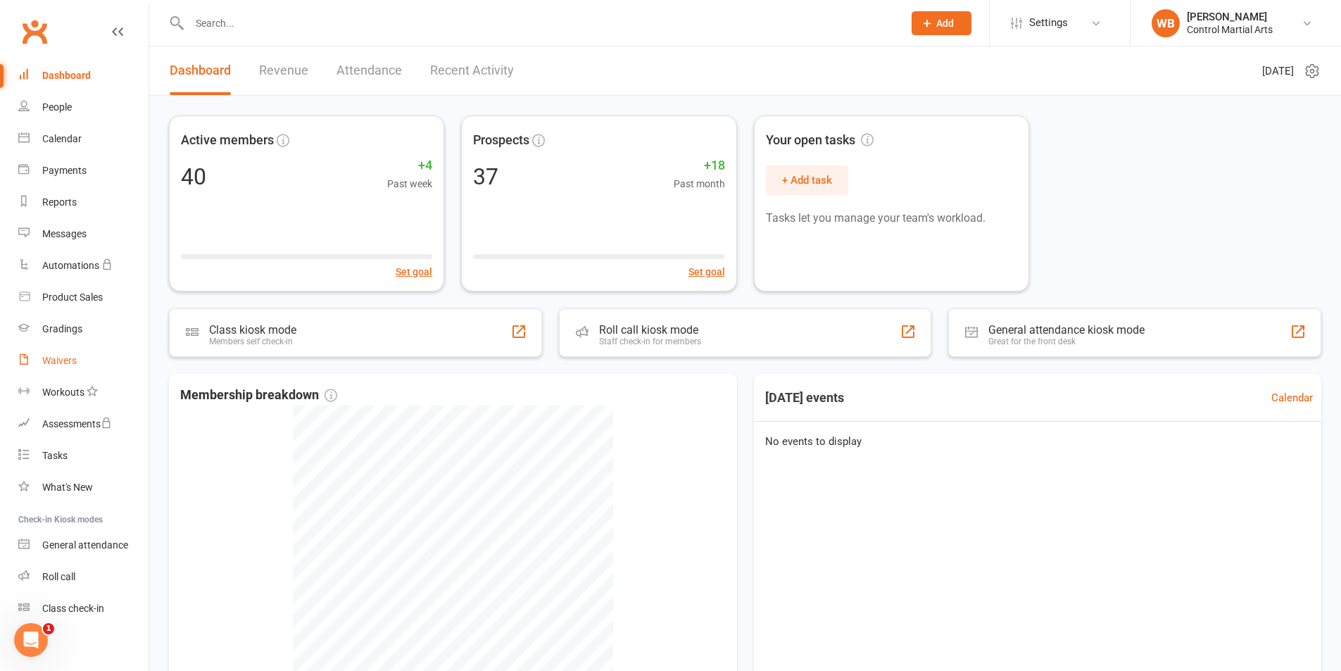
click at [86, 351] on link "Waivers" at bounding box center [83, 361] width 130 height 32
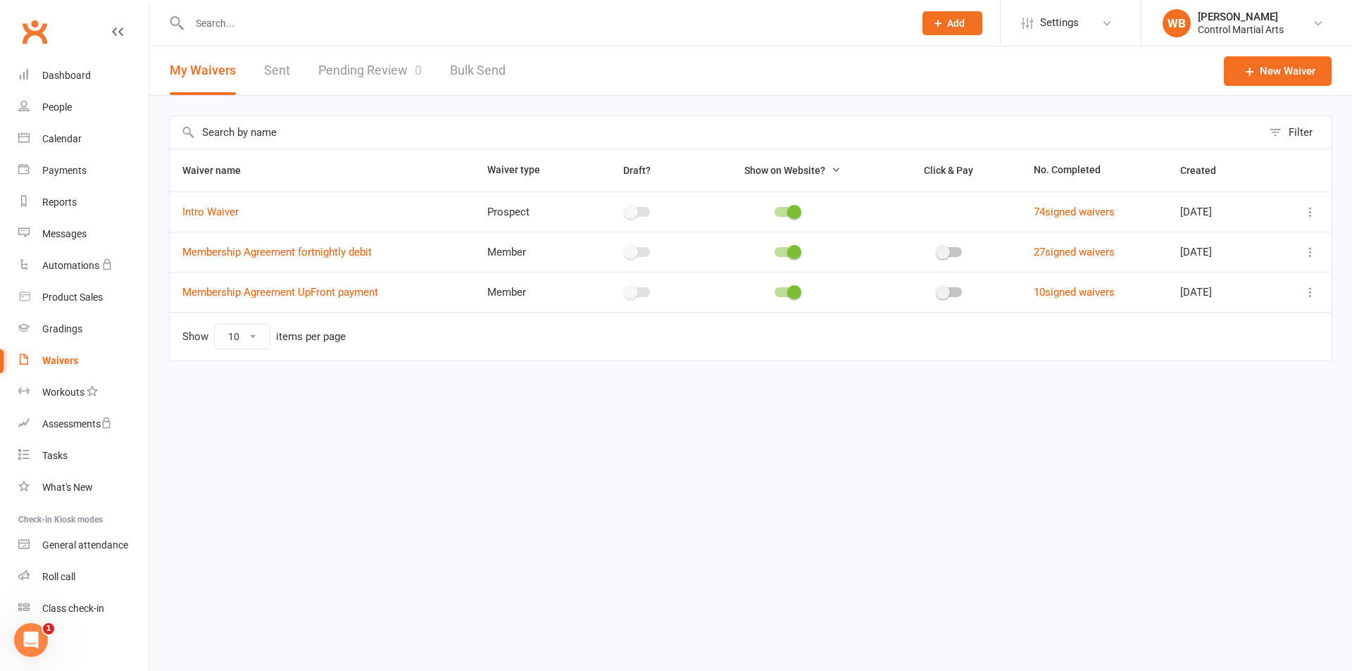
click at [270, 28] on input "text" at bounding box center [544, 23] width 719 height 20
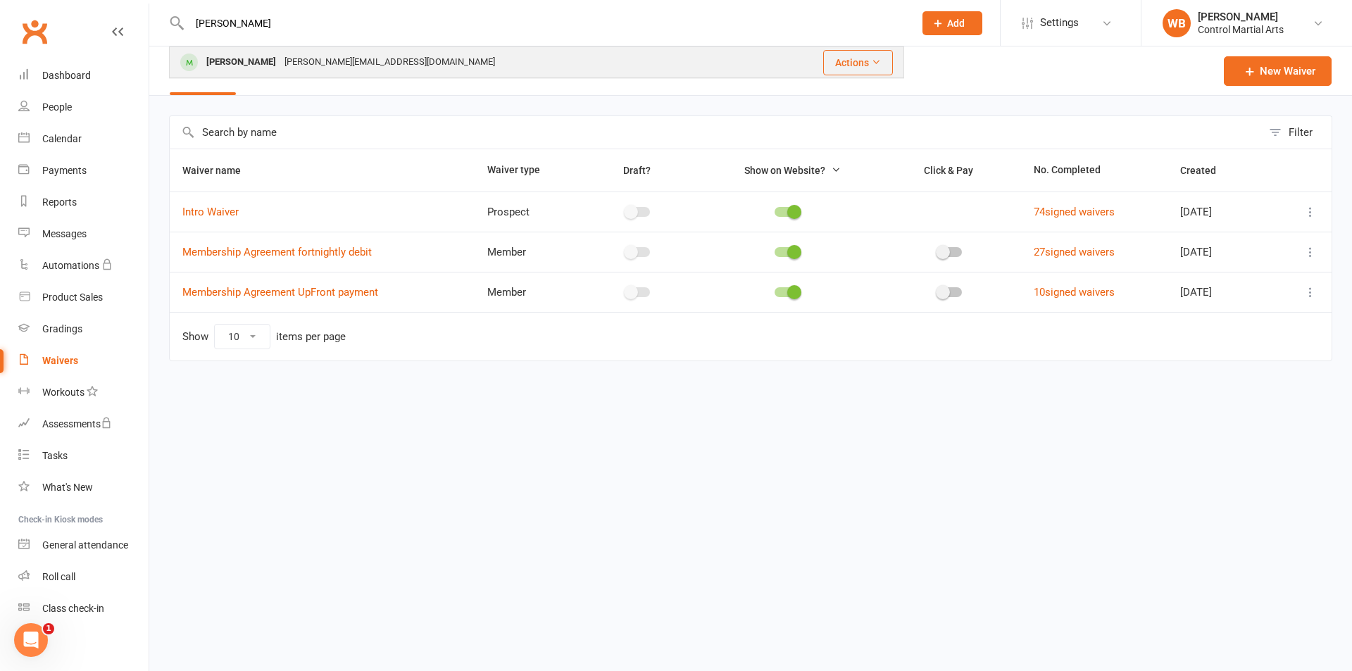
type input "[PERSON_NAME]"
click at [327, 63] on div "[PERSON_NAME][EMAIL_ADDRESS][DOMAIN_NAME]" at bounding box center [389, 62] width 219 height 20
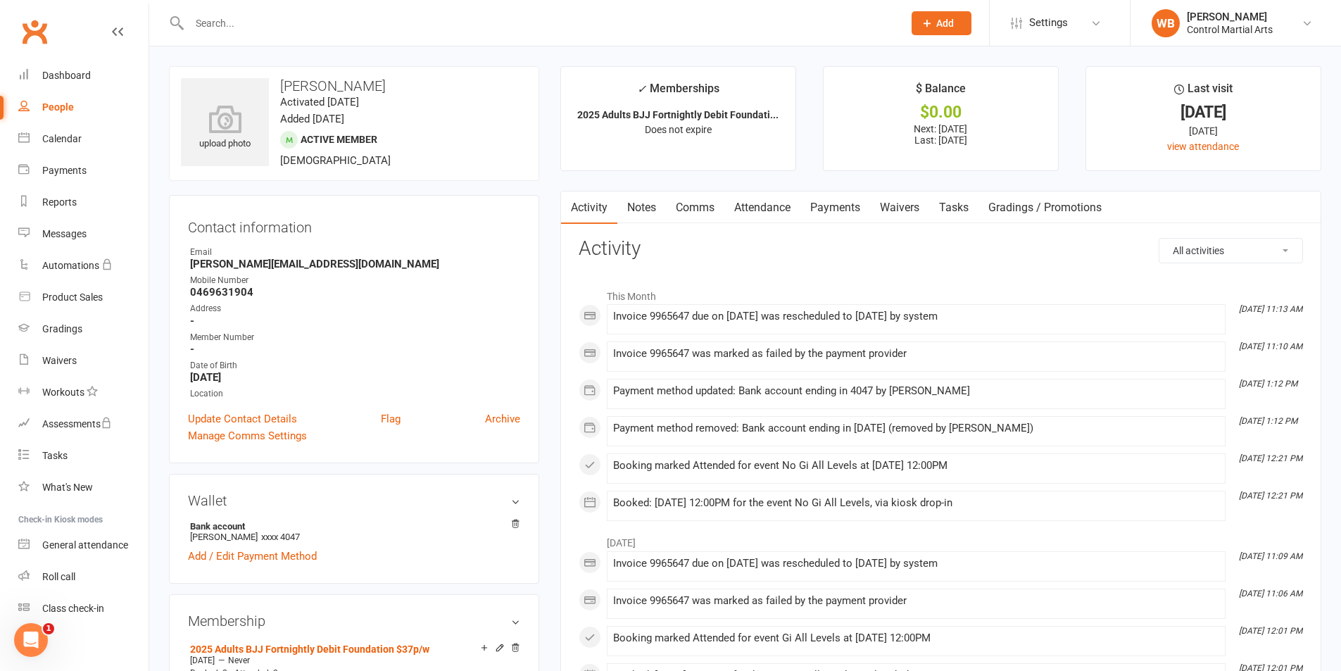
click at [841, 211] on link "Payments" at bounding box center [836, 208] width 70 height 32
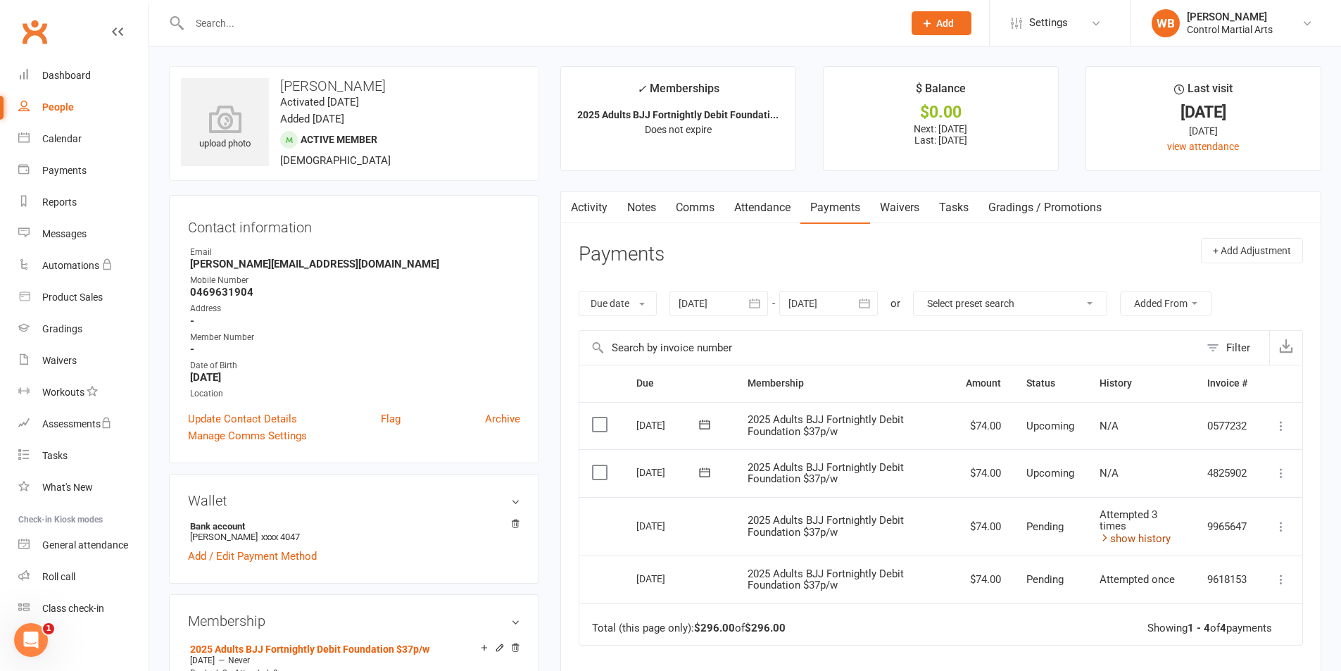
click at [1142, 539] on link "show history" at bounding box center [1135, 538] width 71 height 13
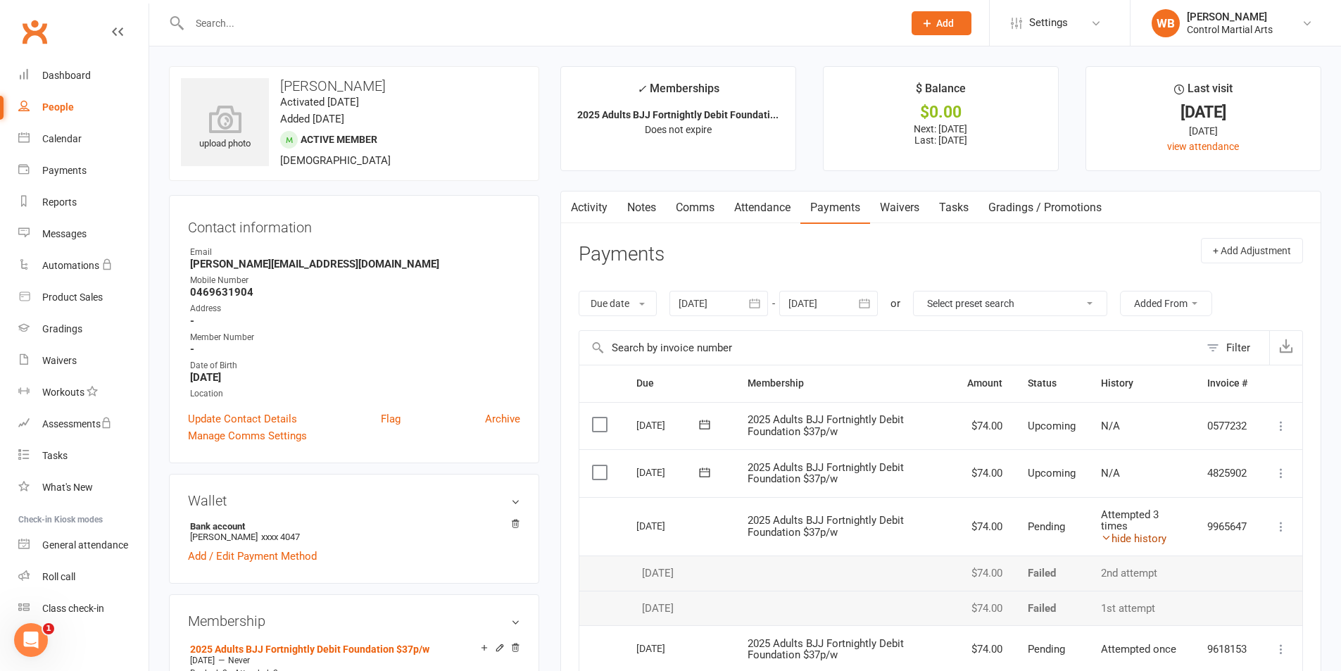
click at [1142, 539] on link "hide history" at bounding box center [1133, 538] width 65 height 13
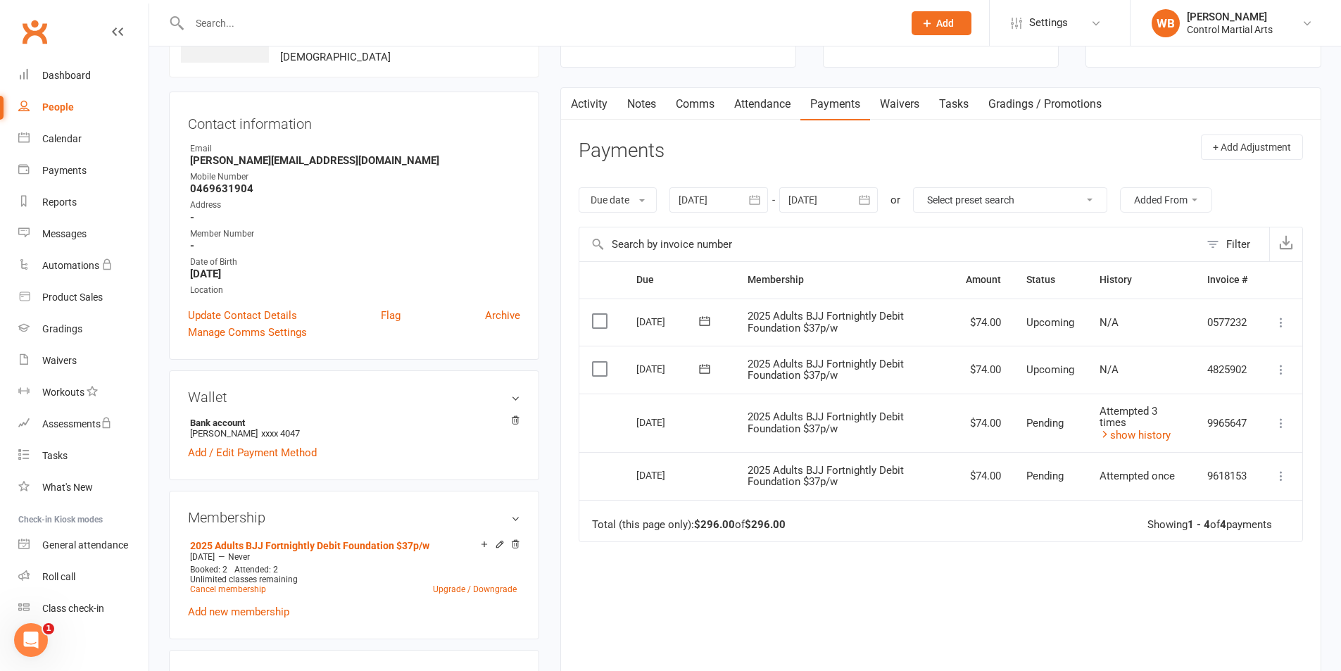
scroll to position [141, 0]
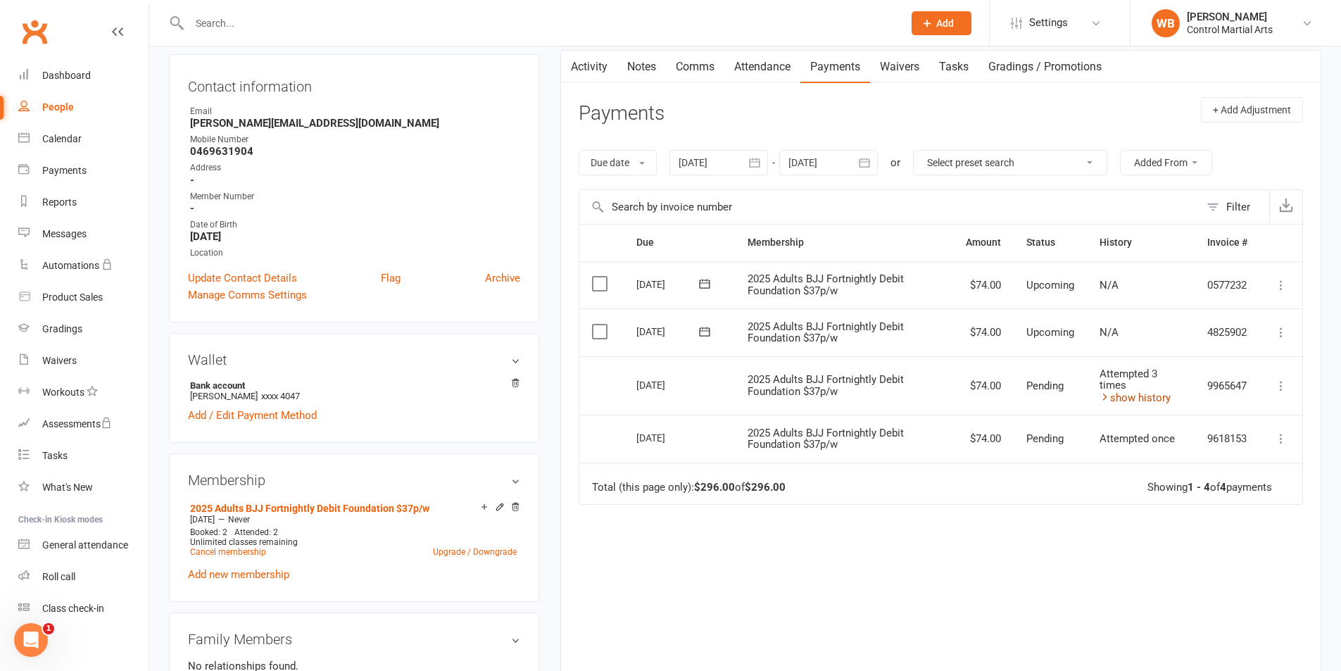
click at [1126, 403] on link "show history" at bounding box center [1135, 397] width 71 height 13
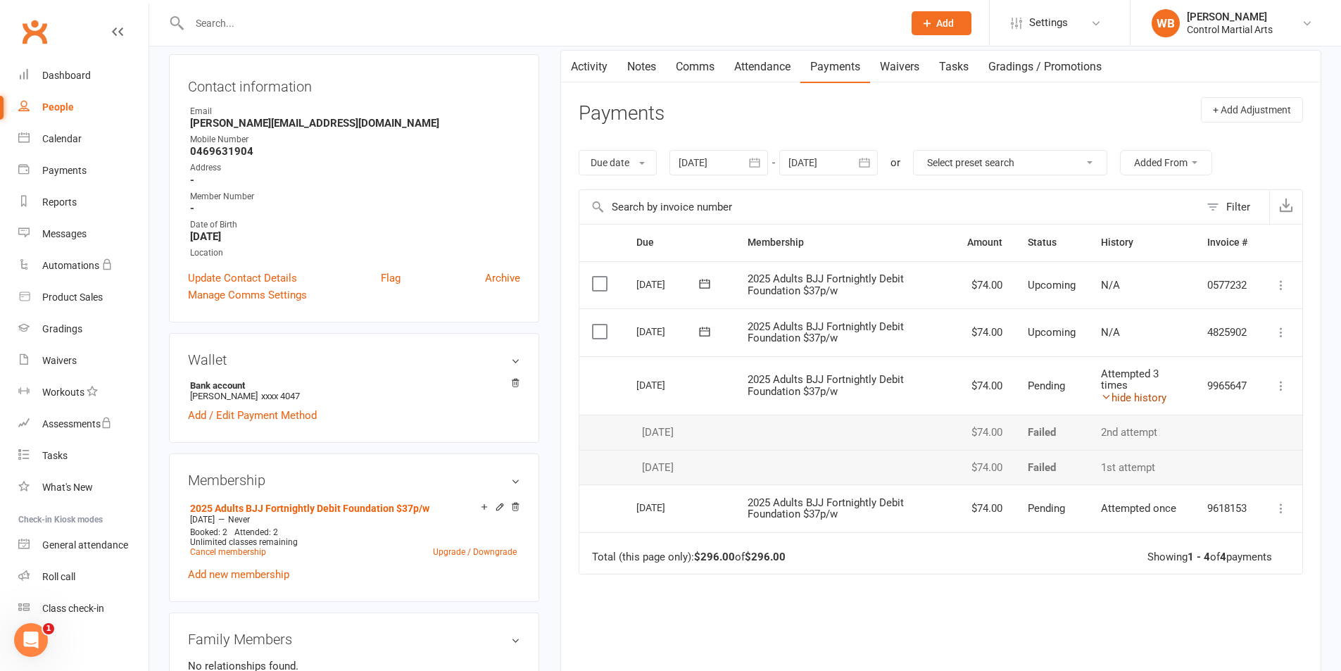
click at [1126, 403] on link "hide history" at bounding box center [1133, 397] width 65 height 13
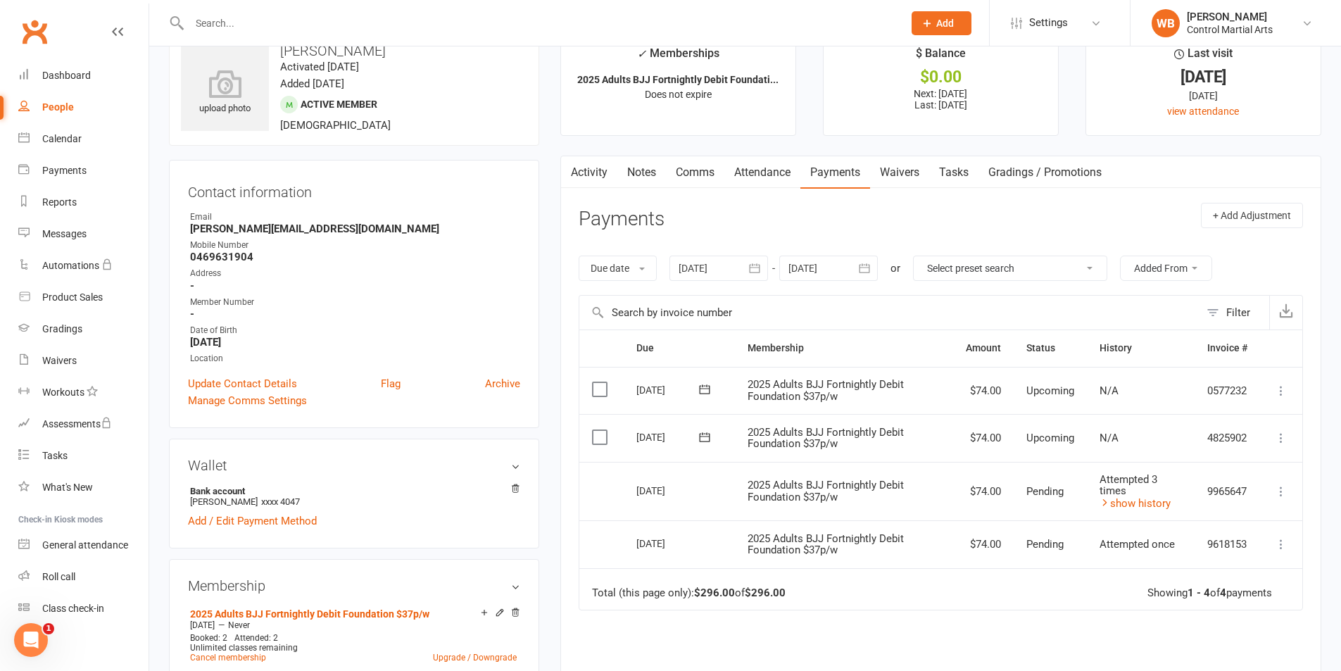
scroll to position [0, 0]
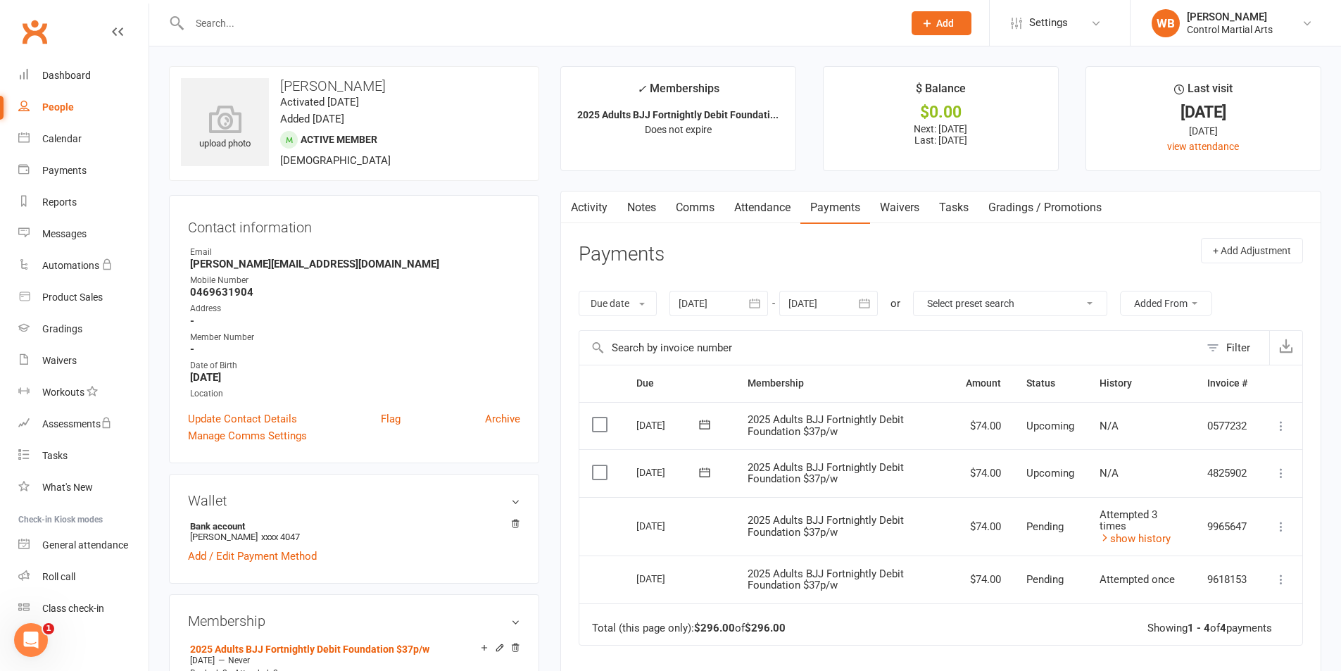
click at [788, 208] on link "Attendance" at bounding box center [762, 208] width 76 height 32
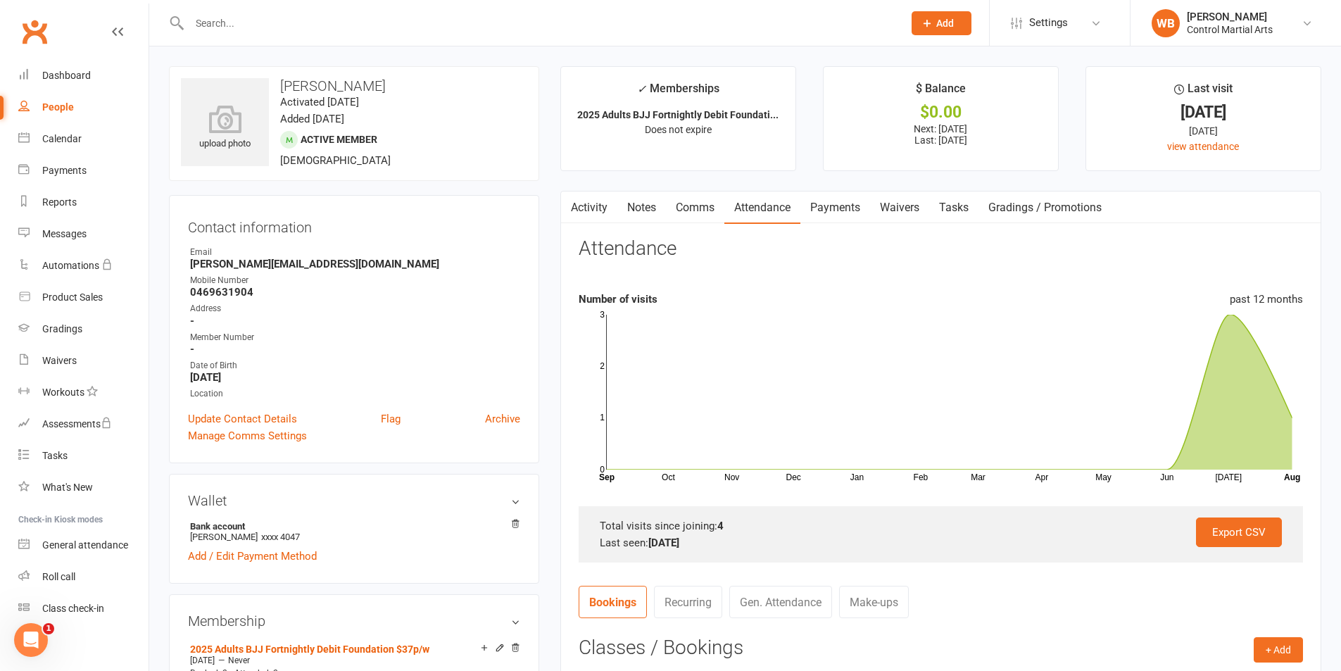
click at [834, 206] on link "Payments" at bounding box center [836, 208] width 70 height 32
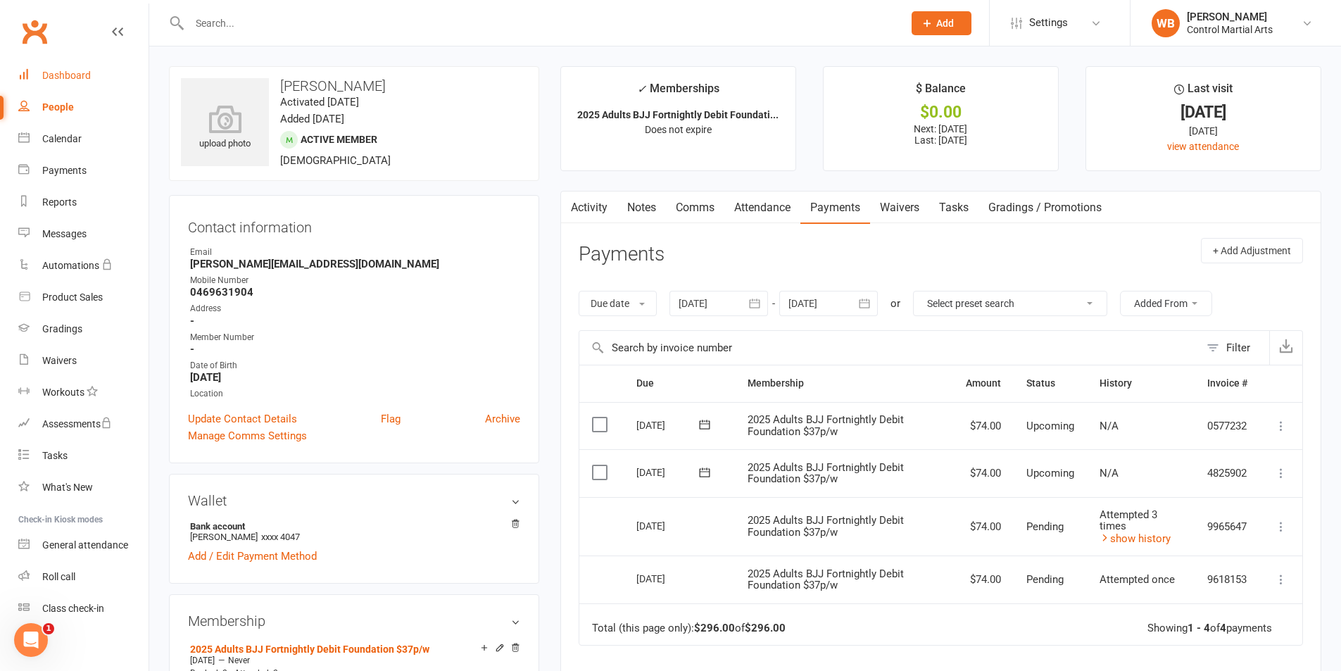
click at [85, 80] on div "Dashboard" at bounding box center [66, 75] width 49 height 11
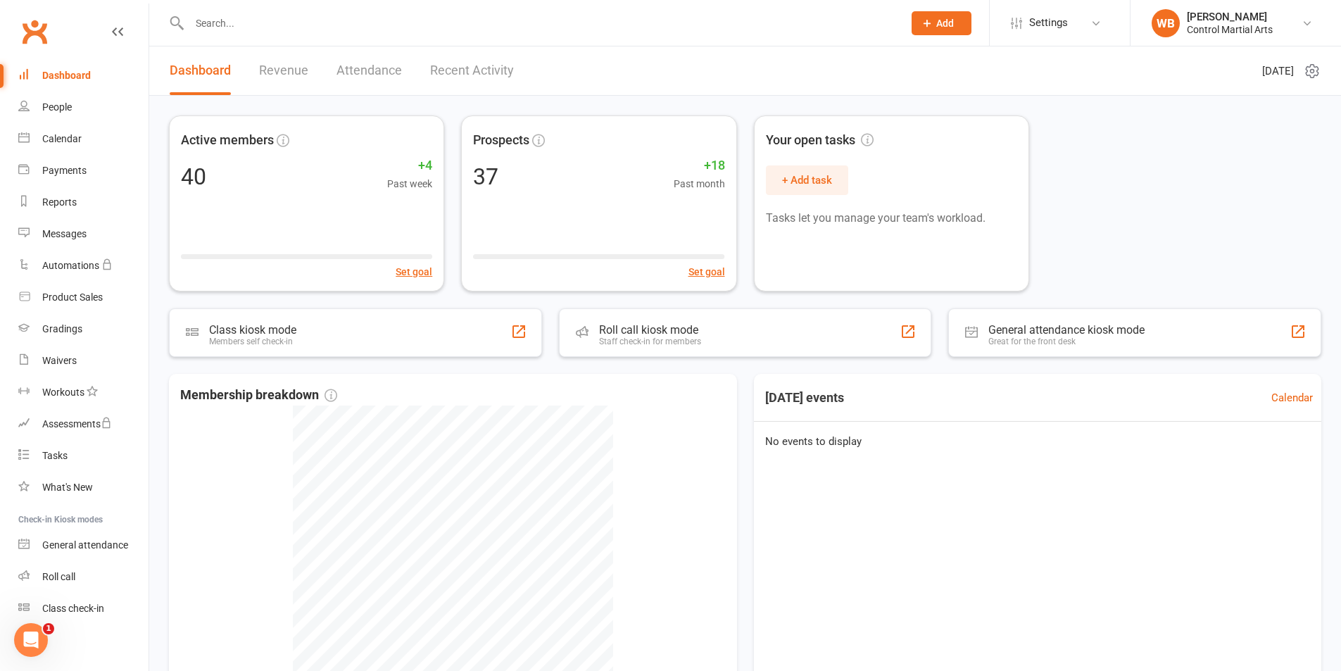
click at [307, 27] on input "text" at bounding box center [539, 23] width 708 height 20
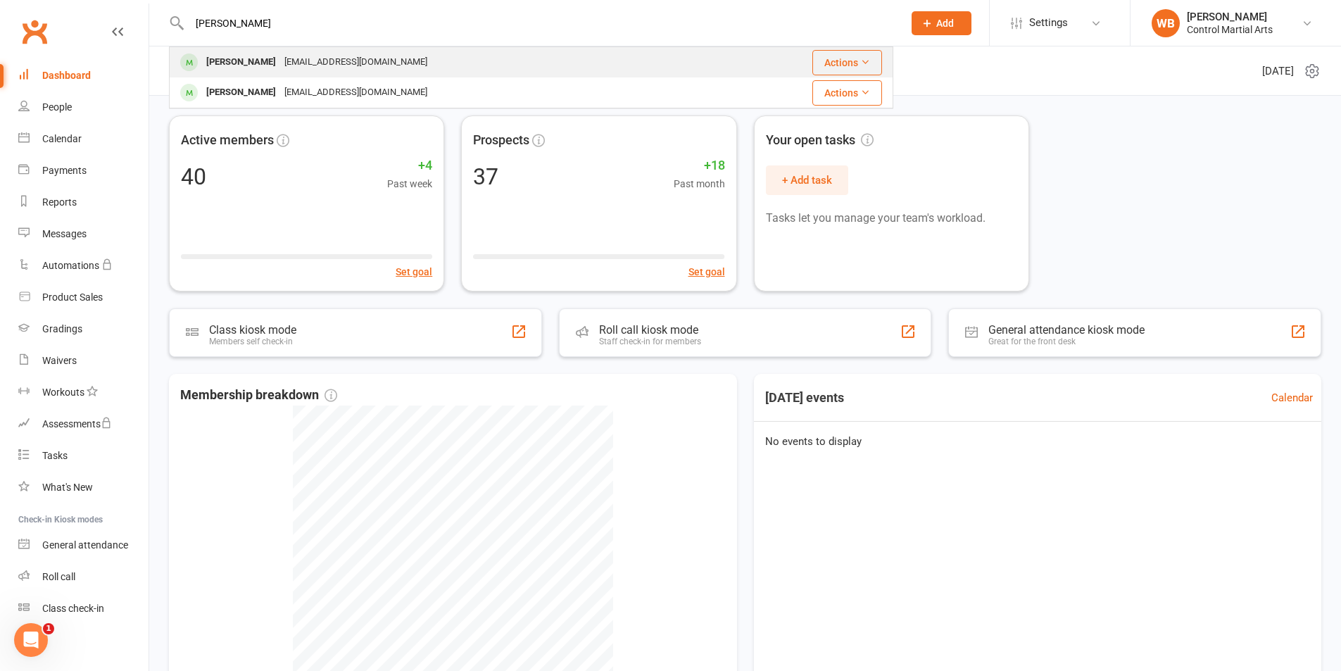
type input "[PERSON_NAME]"
click at [292, 62] on div "[EMAIL_ADDRESS][DOMAIN_NAME]" at bounding box center [355, 62] width 151 height 20
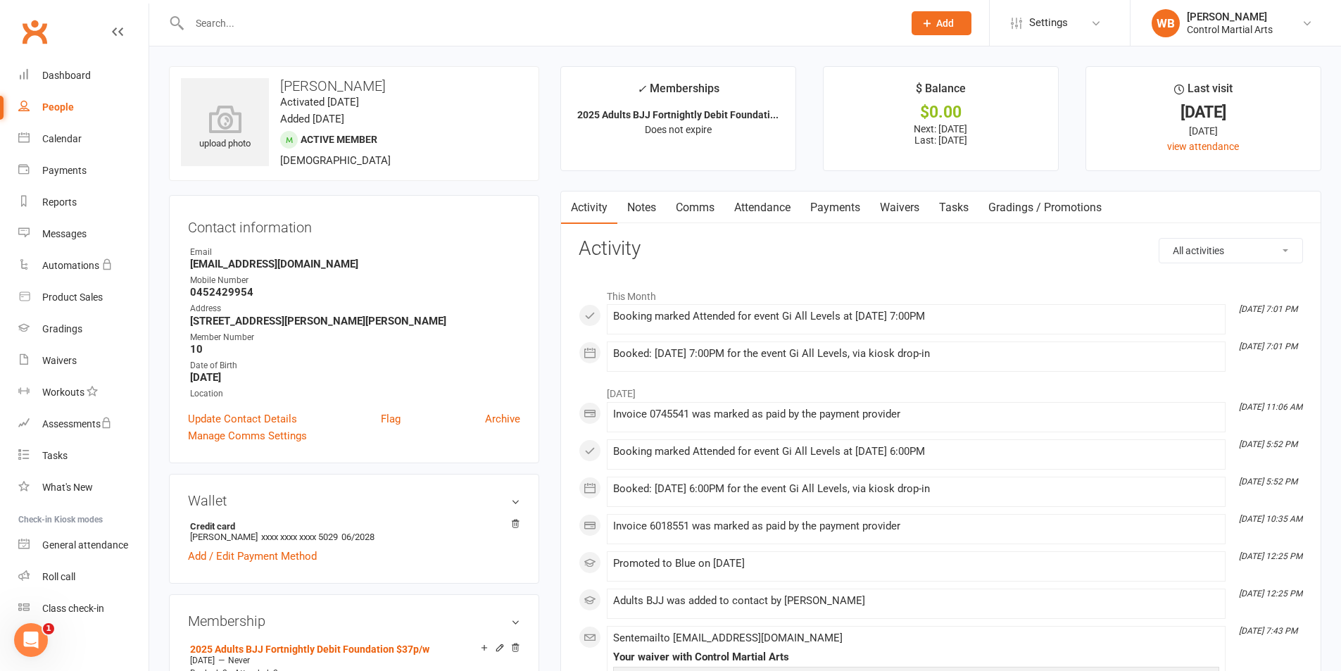
click at [736, 203] on link "Attendance" at bounding box center [762, 208] width 76 height 32
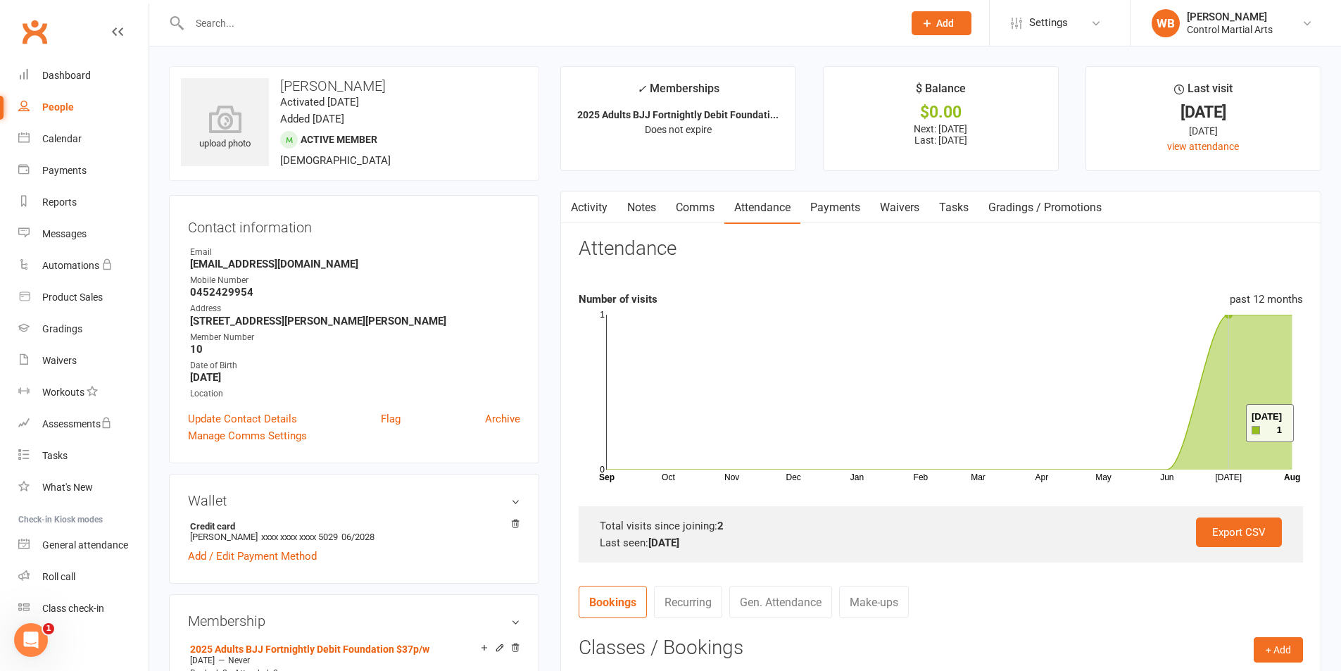
click at [1229, 423] on icon at bounding box center [950, 392] width 686 height 155
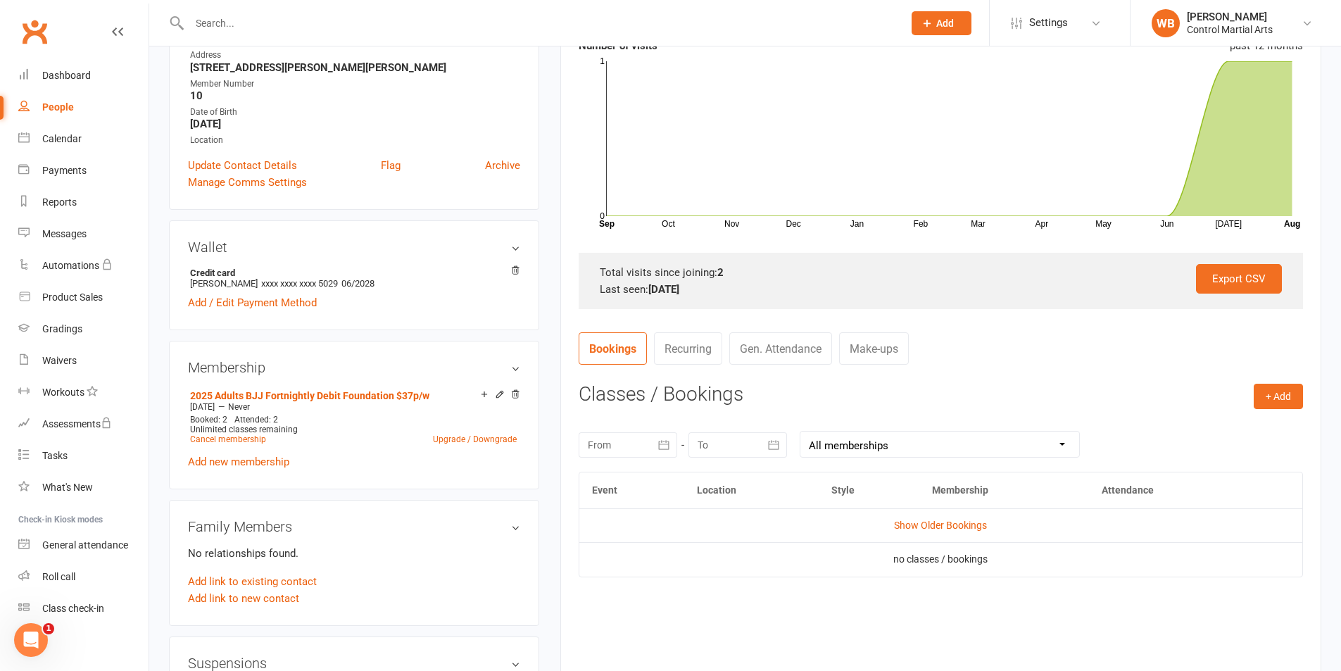
scroll to position [352, 0]
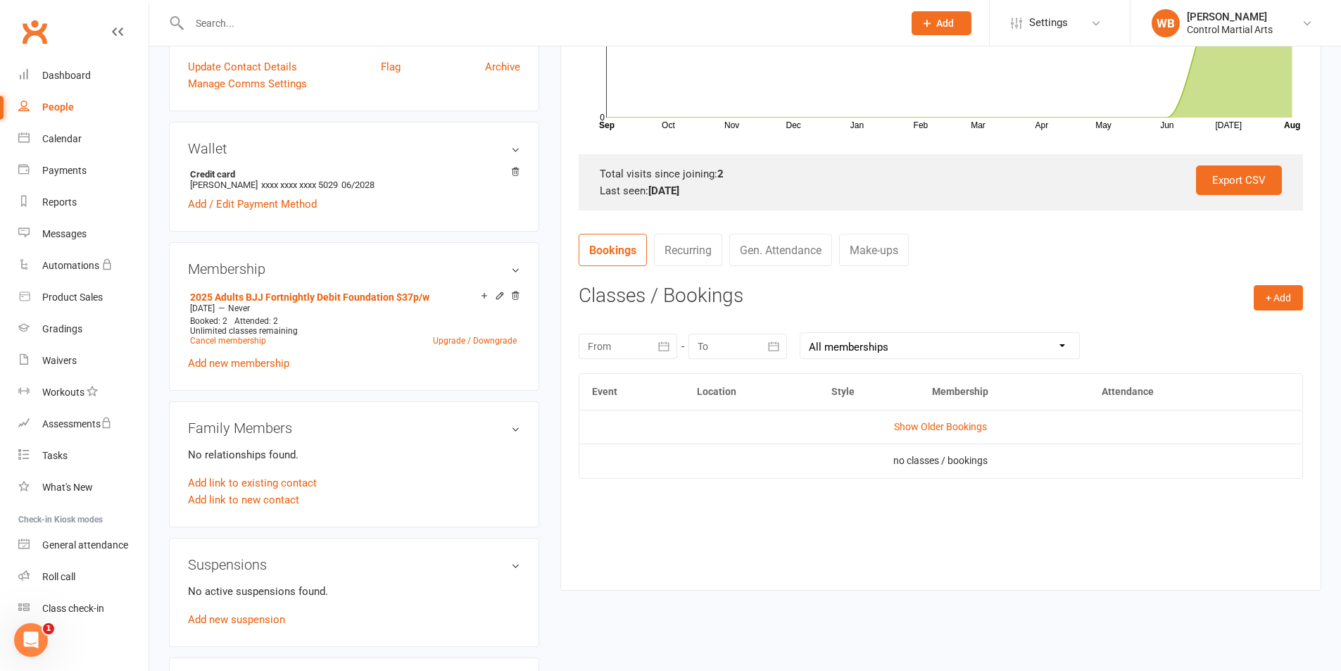
click at [620, 330] on div "[DATE] Sun Mon Tue Wed Thu Fri Sat 31 27 28 29 30 31 01 02 32 03 04 05 06 07 08…" at bounding box center [941, 345] width 724 height 55
click at [623, 344] on div at bounding box center [628, 346] width 99 height 25
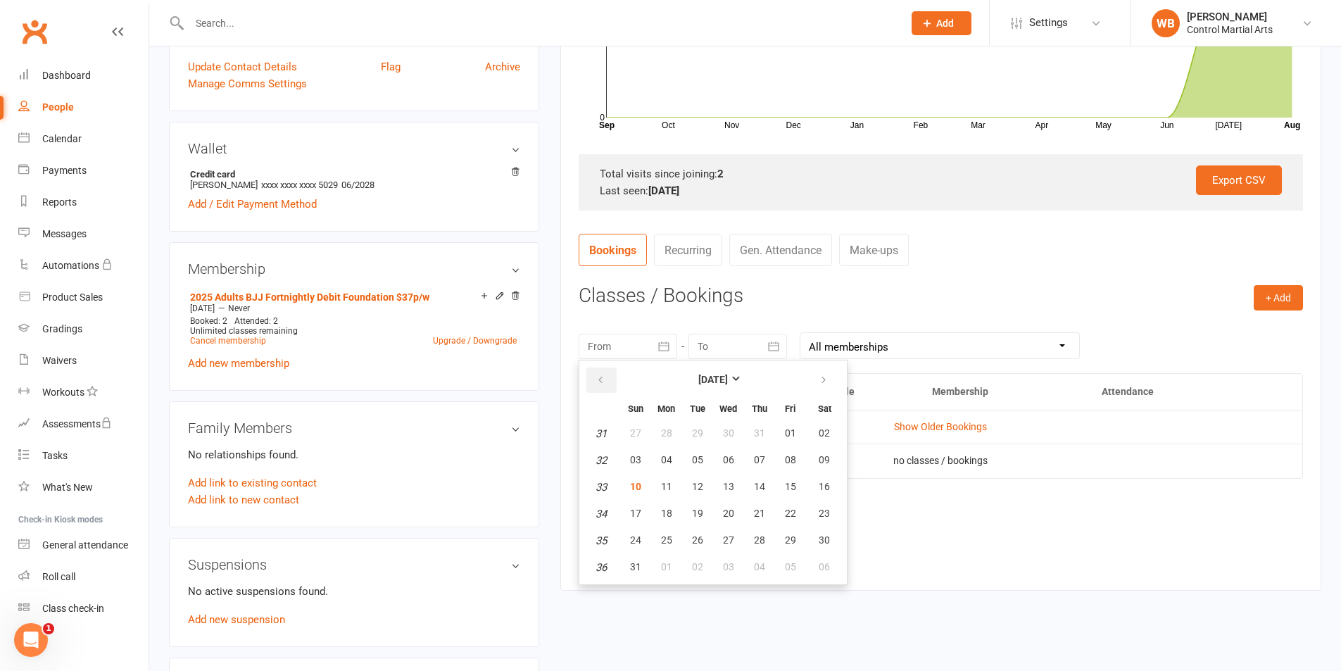
click at [598, 375] on icon "button" at bounding box center [601, 380] width 10 height 11
click at [597, 375] on icon "button" at bounding box center [601, 380] width 10 height 11
click at [675, 463] on button "09" at bounding box center [667, 460] width 30 height 25
type input "[DATE]"
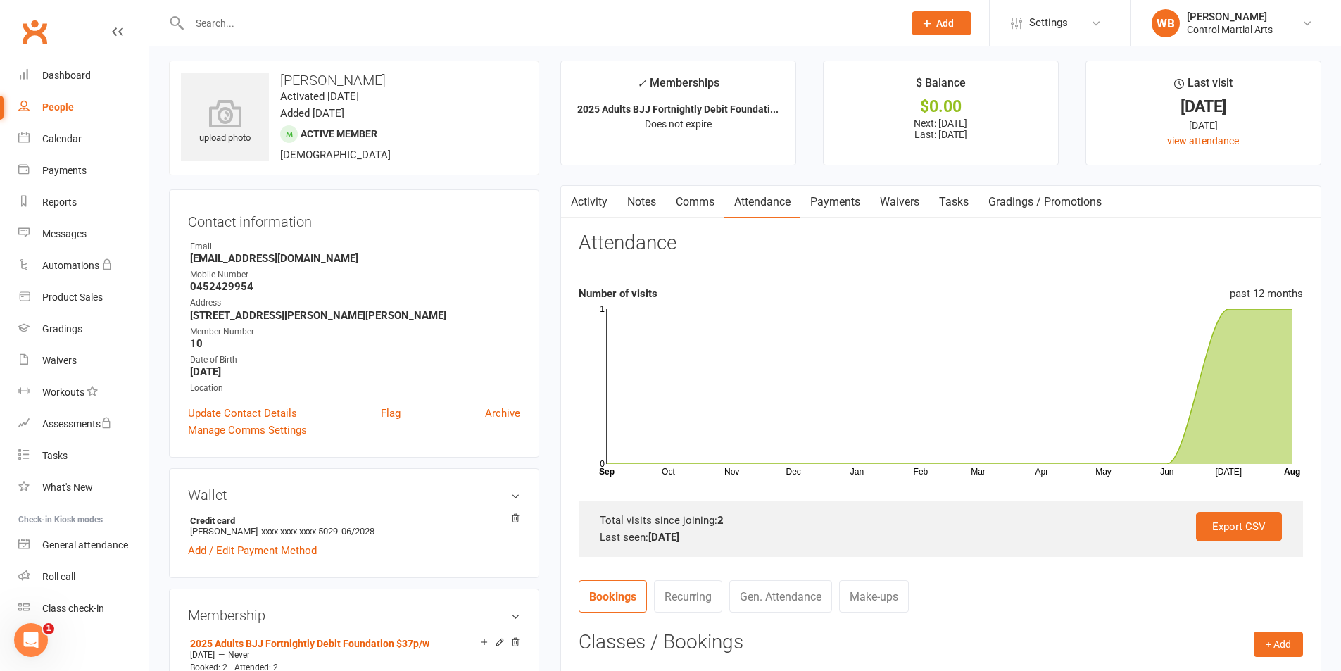
scroll to position [0, 0]
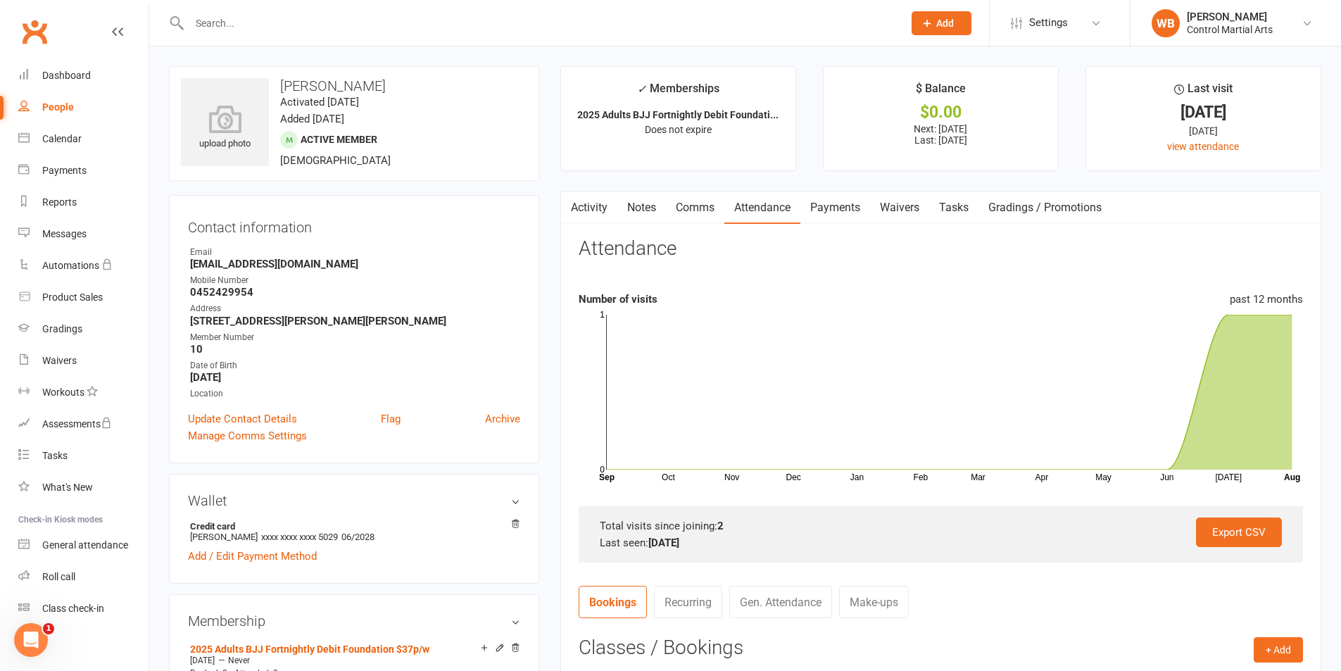
click at [843, 206] on link "Payments" at bounding box center [836, 208] width 70 height 32
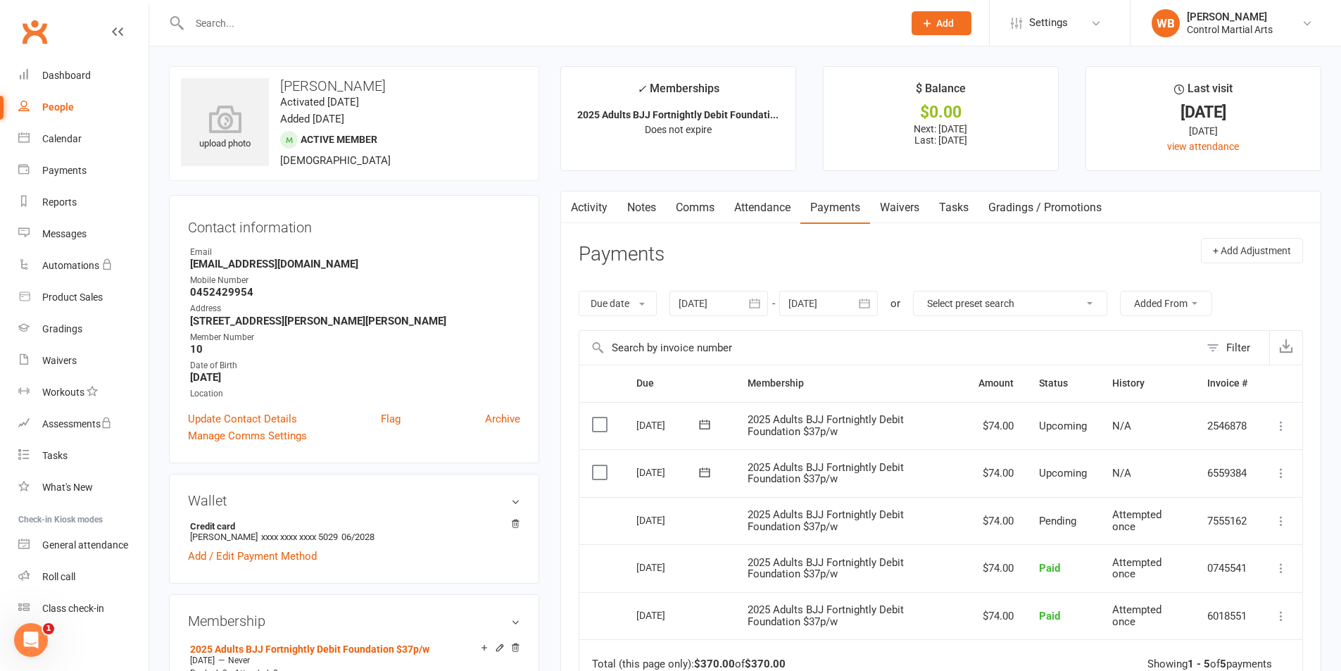
click at [784, 206] on link "Attendance" at bounding box center [762, 208] width 76 height 32
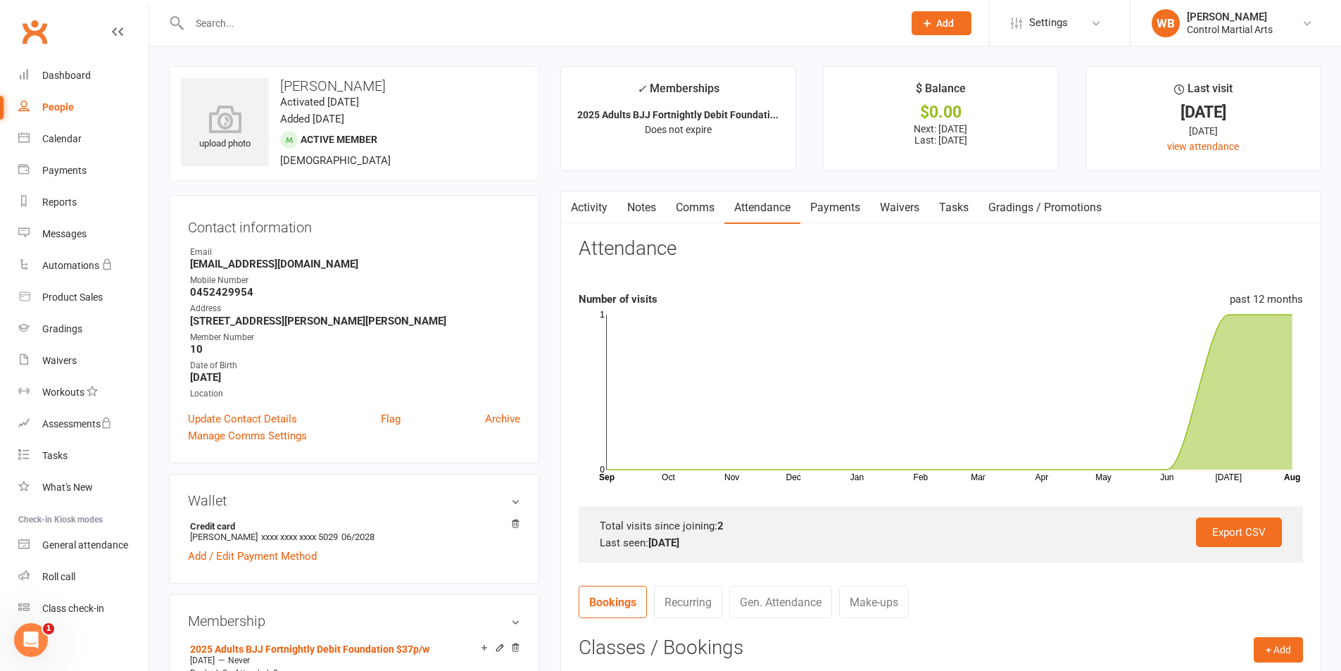
click at [707, 206] on link "Comms" at bounding box center [695, 208] width 58 height 32
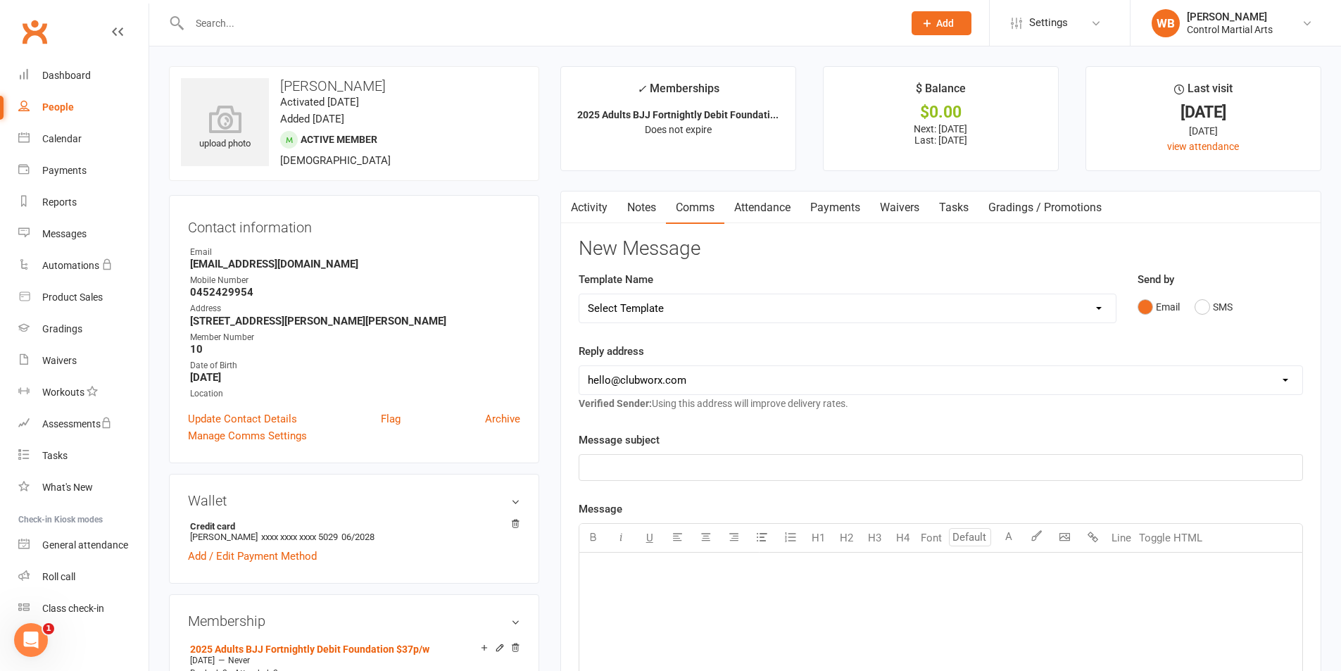
click at [639, 201] on link "Notes" at bounding box center [641, 208] width 49 height 32
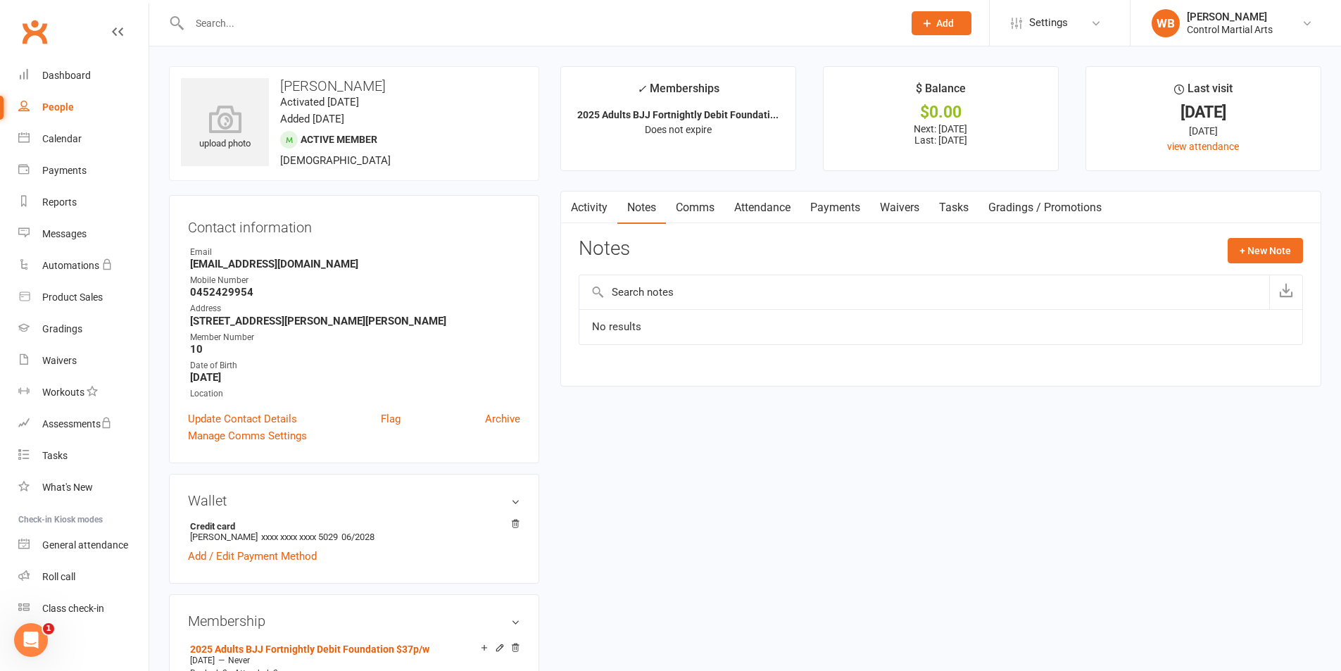
click at [759, 211] on link "Attendance" at bounding box center [762, 208] width 76 height 32
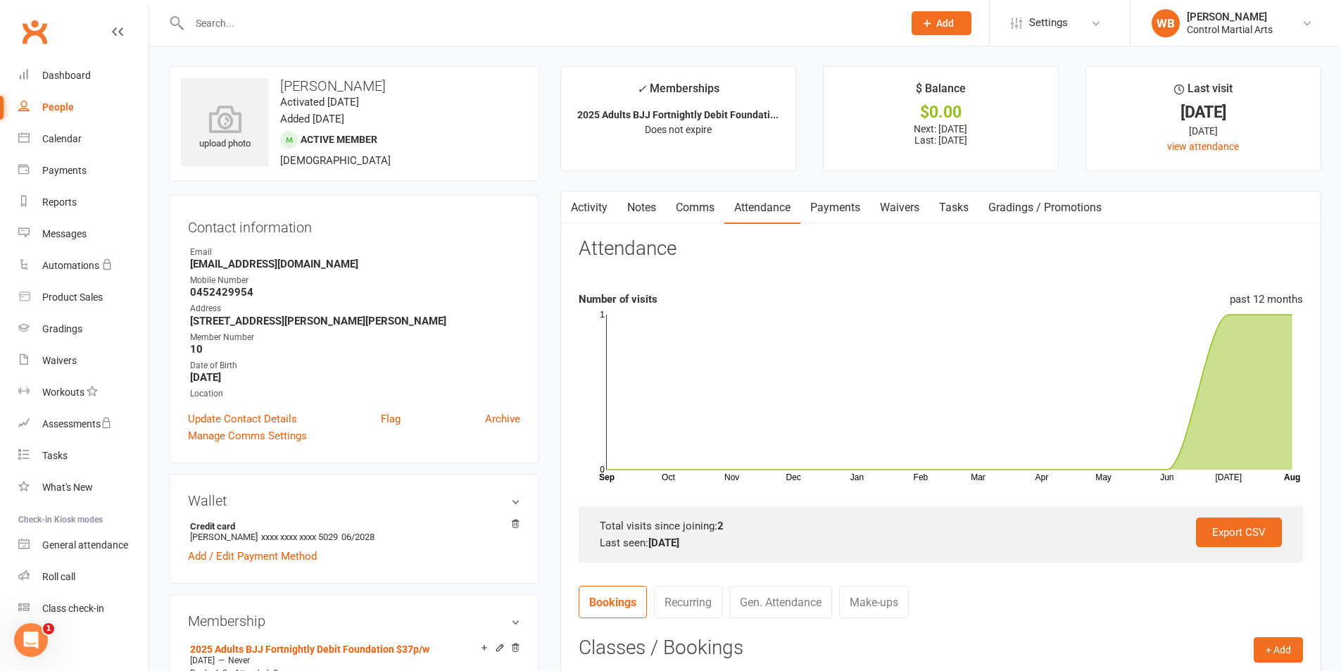
click at [815, 187] on main "✓ Memberships 2025 Adults BJJ Fortnightly Debit Foundati... Does not expire $ B…" at bounding box center [941, 511] width 782 height 891
click at [820, 198] on link "Payments" at bounding box center [836, 208] width 70 height 32
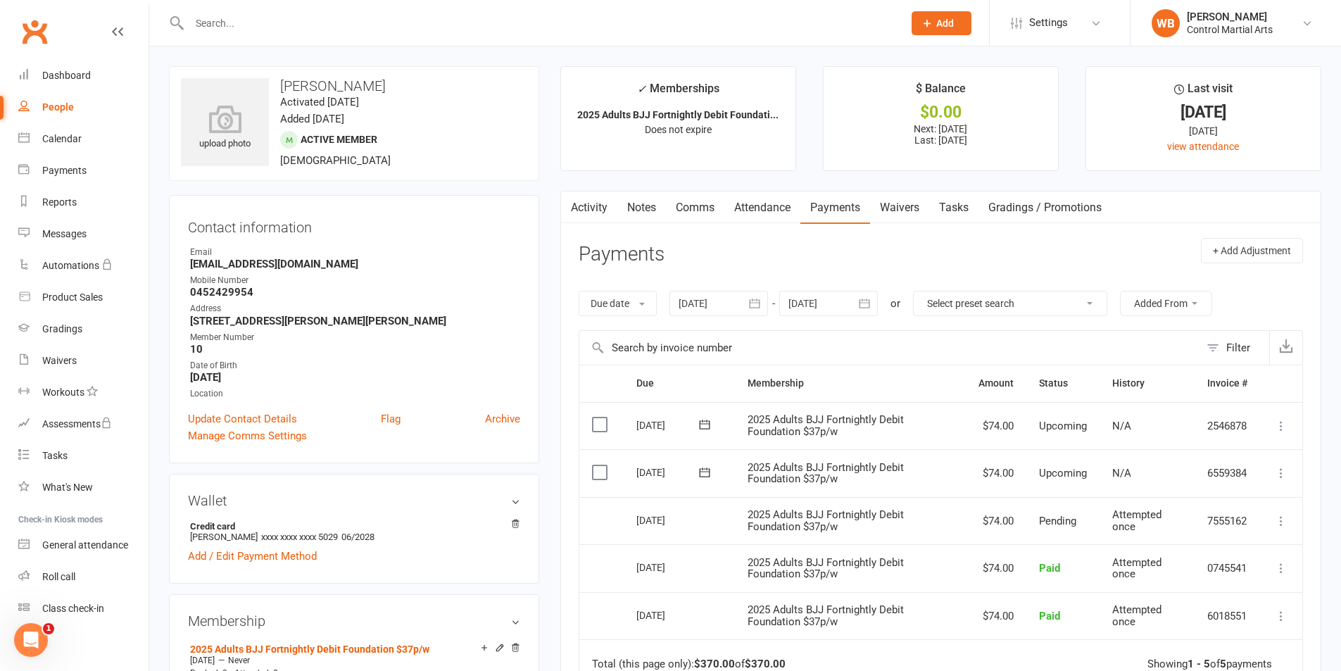
click at [767, 214] on link "Attendance" at bounding box center [762, 208] width 76 height 32
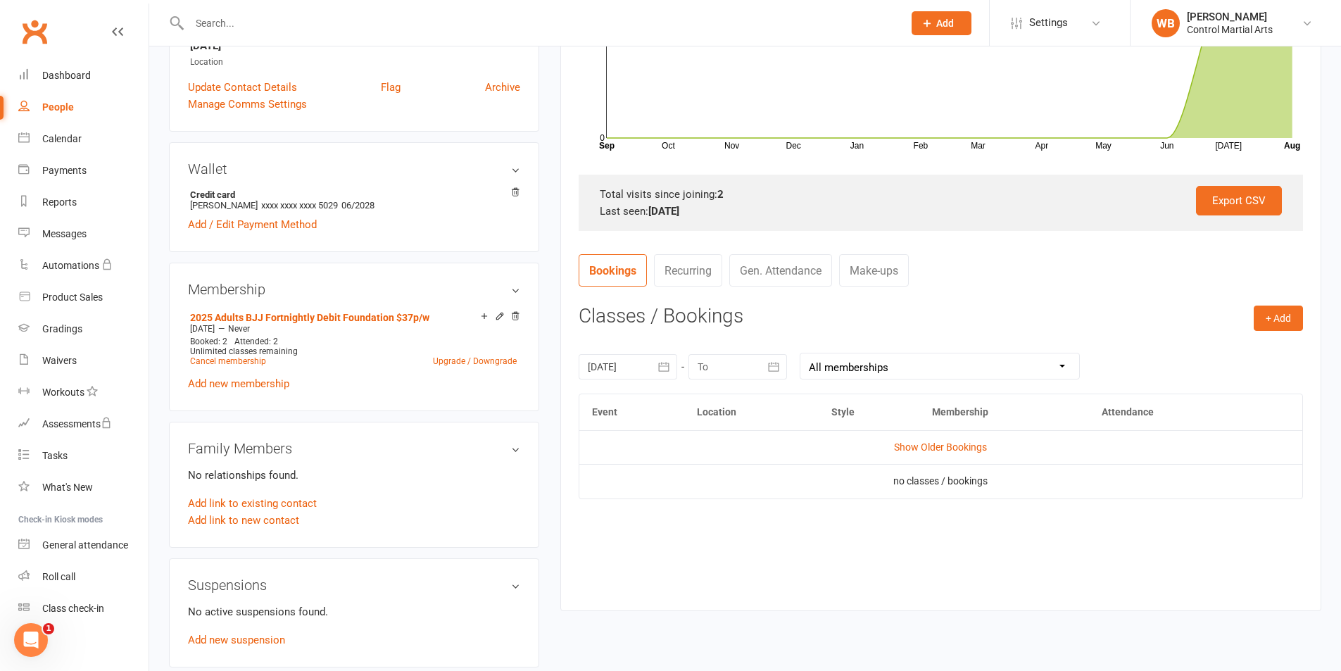
scroll to position [352, 0]
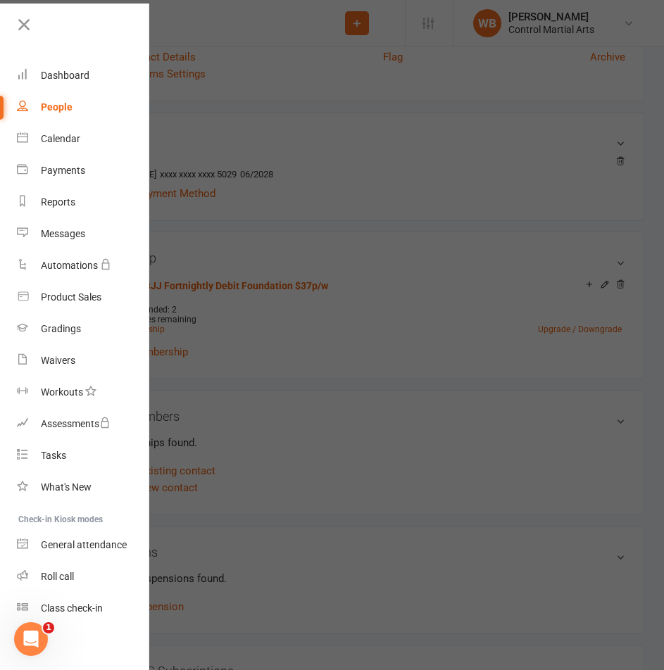
click at [233, 109] on div at bounding box center [332, 335] width 664 height 670
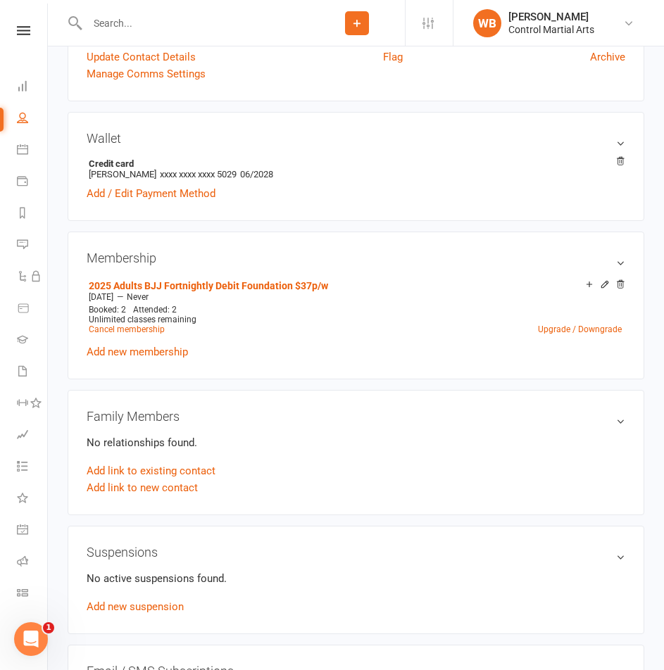
click at [23, 37] on div "Clubworx" at bounding box center [23, 49] width 47 height 46
click at [21, 35] on div "Clubworx" at bounding box center [23, 49] width 47 height 46
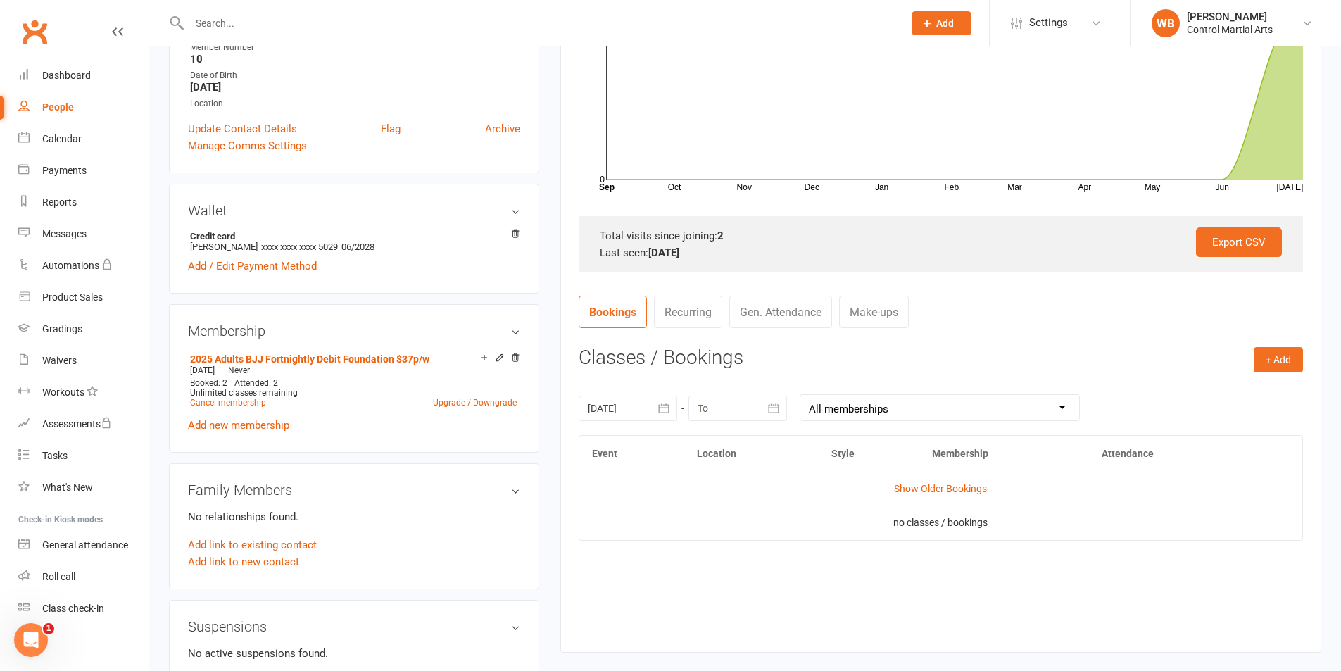
scroll to position [0, 0]
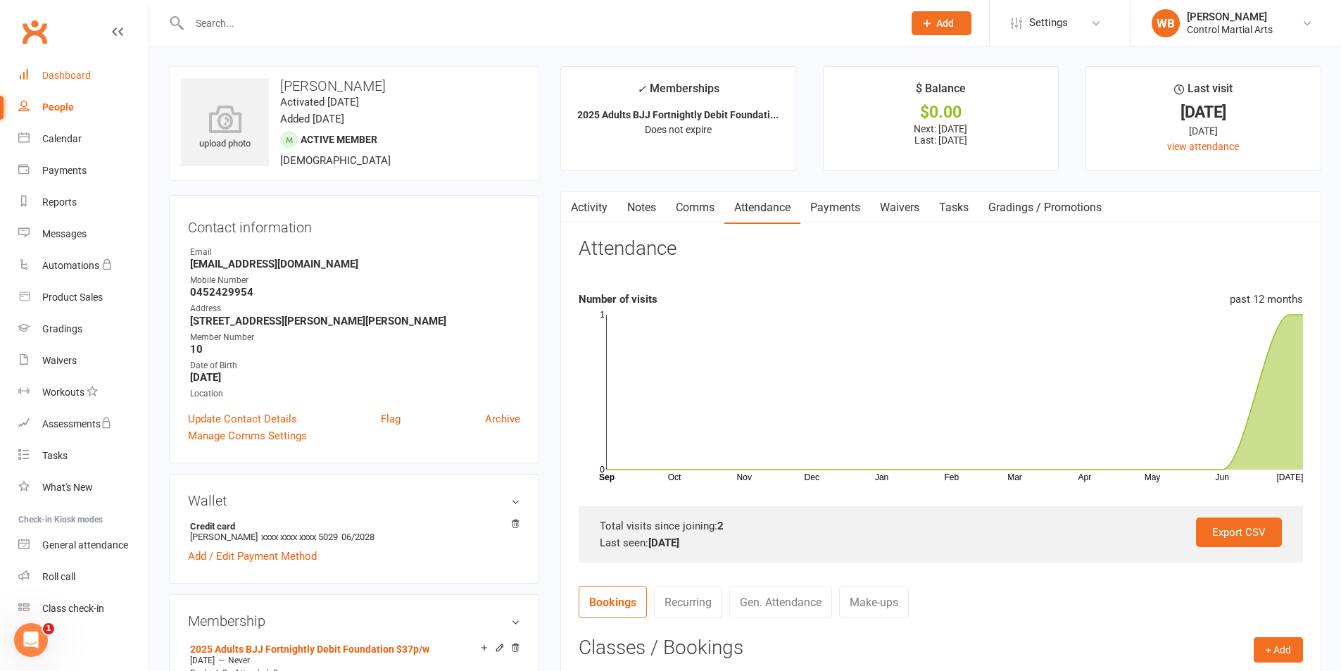
click at [89, 70] on div "Dashboard" at bounding box center [66, 75] width 49 height 11
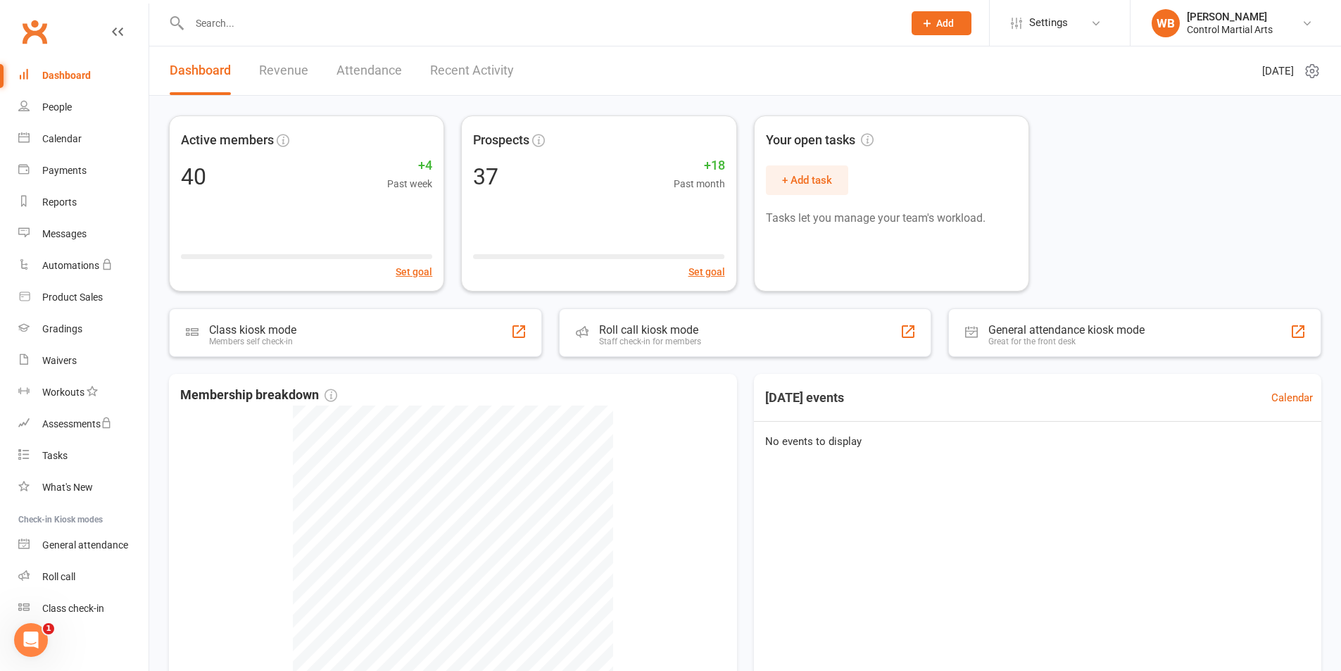
click at [238, 18] on input "text" at bounding box center [539, 23] width 708 height 20
click at [245, 187] on div "40 +4 Past week" at bounding box center [307, 175] width 264 height 32
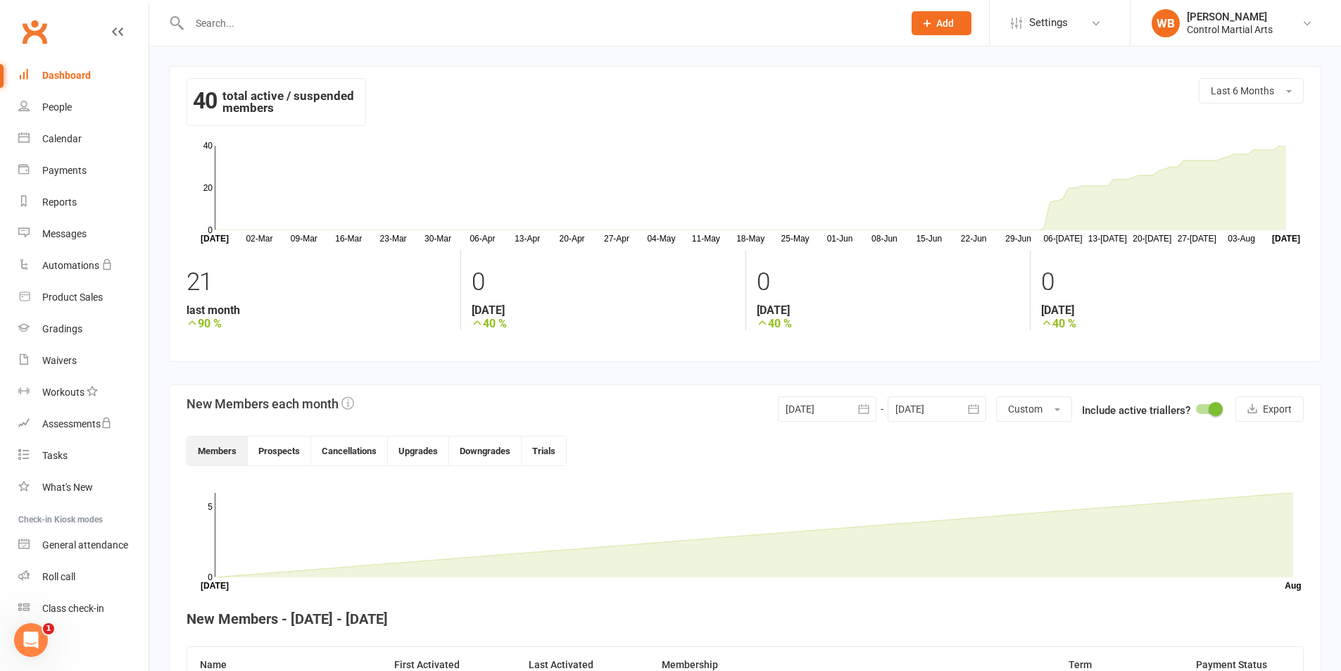
click at [32, 30] on link "Clubworx" at bounding box center [34, 31] width 35 height 35
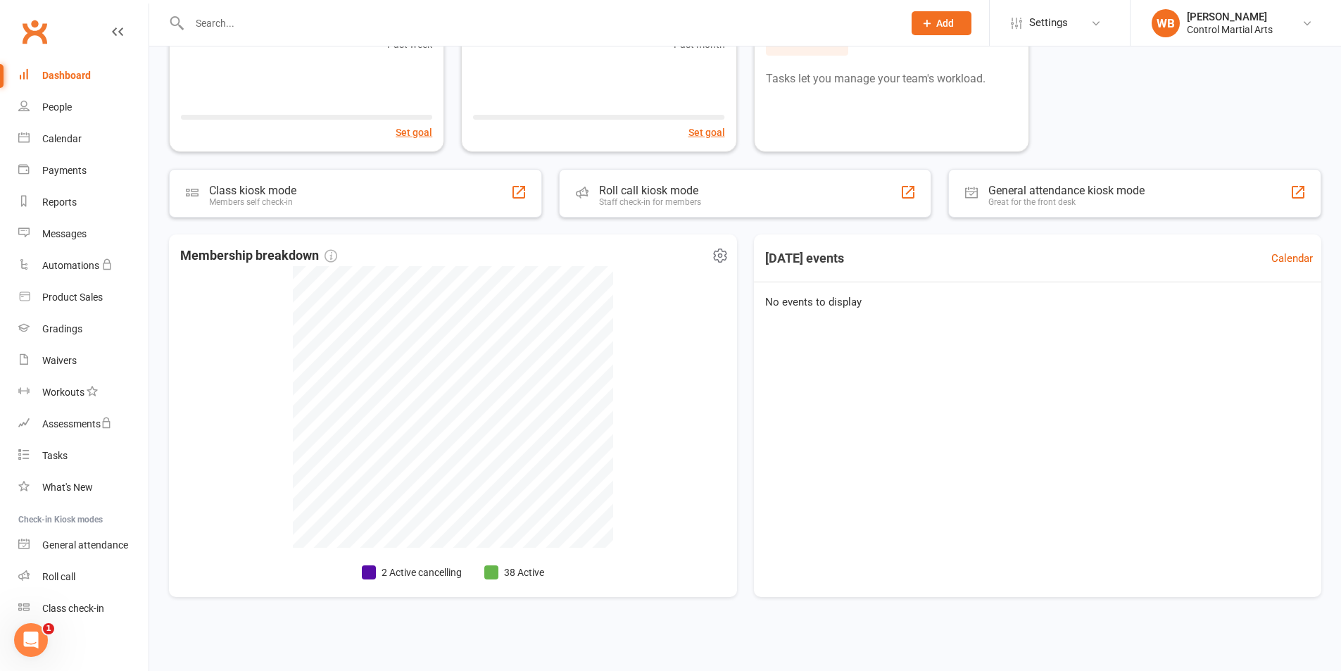
click at [530, 571] on li "38 Active" at bounding box center [514, 572] width 60 height 15
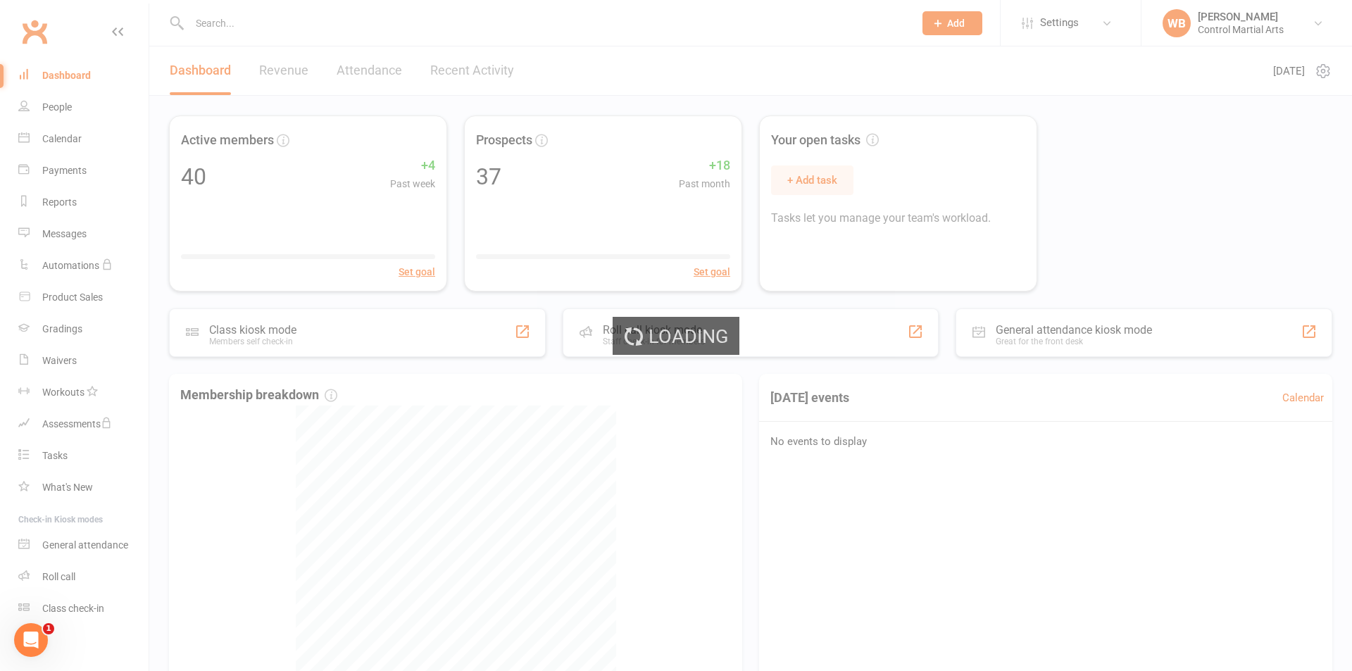
select select "no_trial"
select select "25"
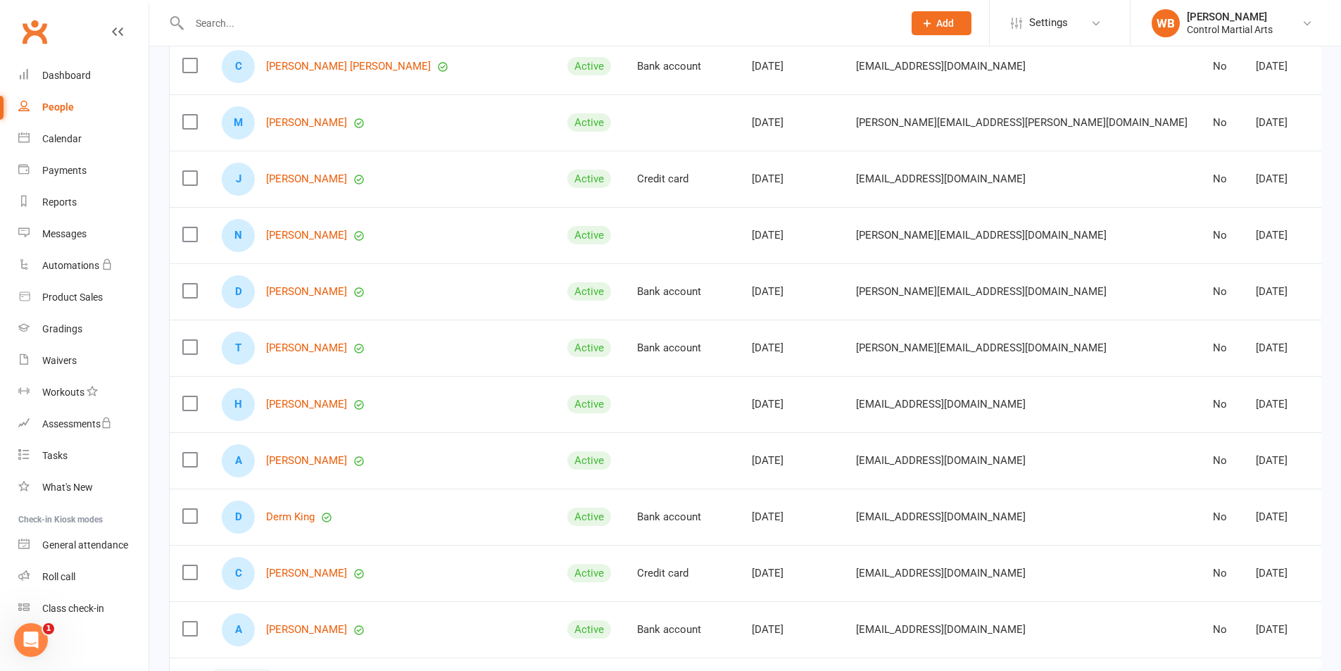
scroll to position [1109, 0]
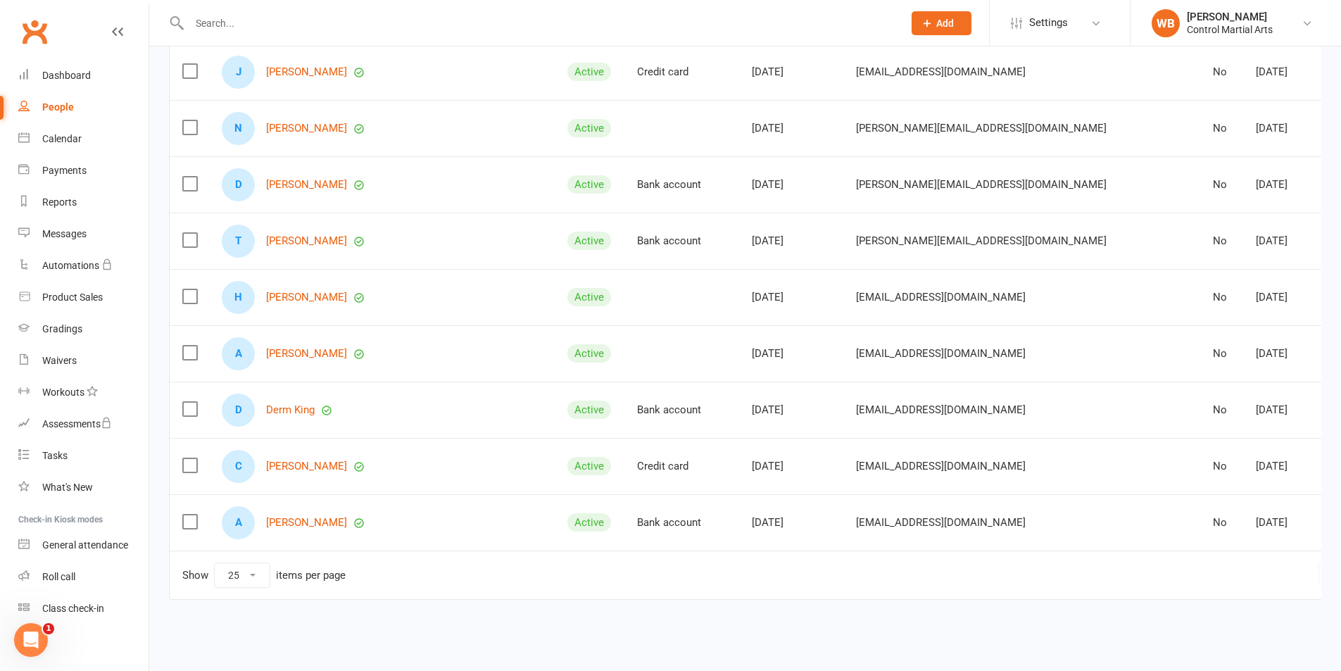
drag, startPoint x: 726, startPoint y: 275, endPoint x: 801, endPoint y: 537, distance: 271.7
click at [801, 537] on td "Aug 06, 2025" at bounding box center [791, 522] width 104 height 56
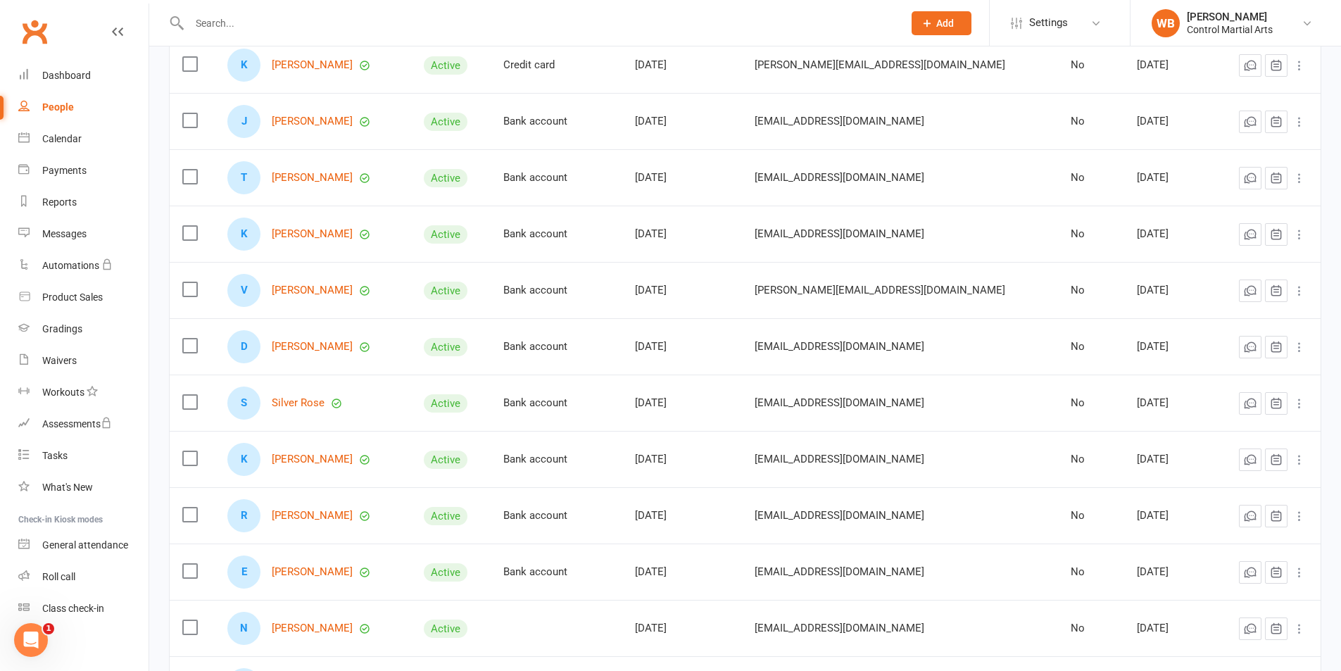
scroll to position [264, 0]
drag, startPoint x: 753, startPoint y: 291, endPoint x: 275, endPoint y: 302, distance: 478.9
click at [275, 302] on tr "V Vincent Raimoto Active Bank account Aug 01, 2025 vincent.raimoto@hotmail.com …" at bounding box center [745, 292] width 1151 height 56
click at [272, 296] on div "V Vincent Raimoto" at bounding box center [312, 292] width 171 height 33
click at [277, 293] on link "[PERSON_NAME]" at bounding box center [312, 293] width 81 height 12
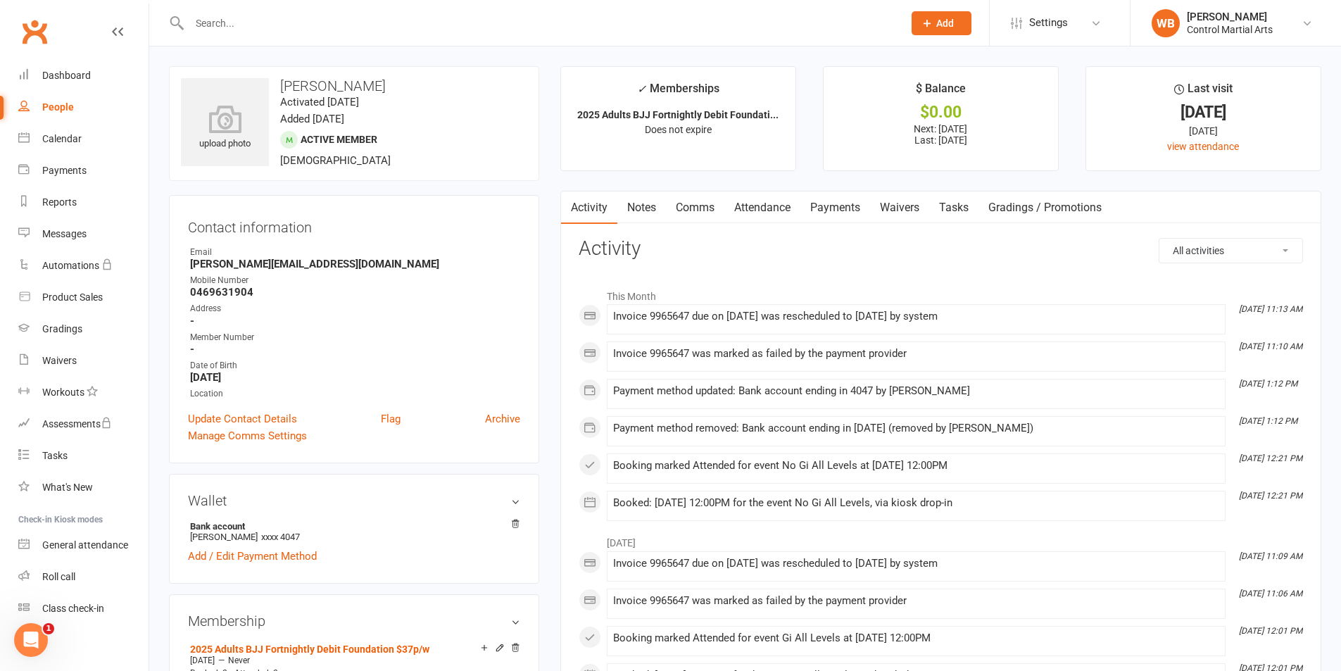
click at [754, 208] on link "Attendance" at bounding box center [762, 208] width 76 height 32
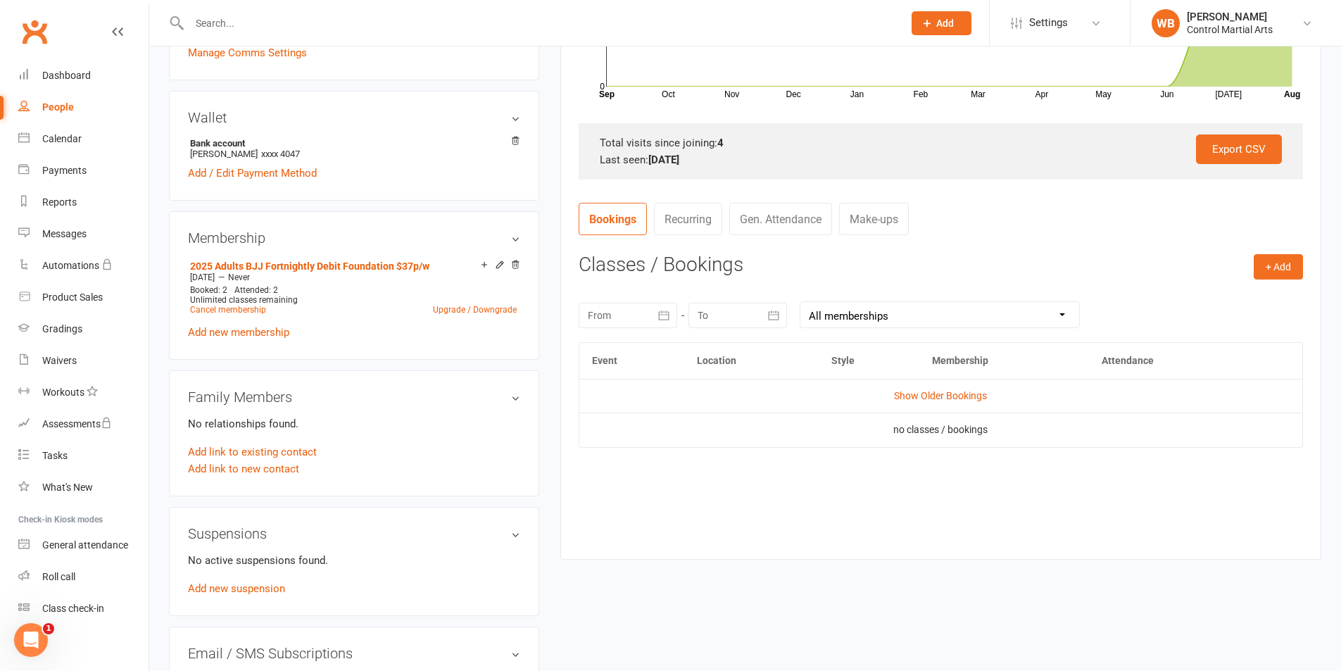
scroll to position [422, 0]
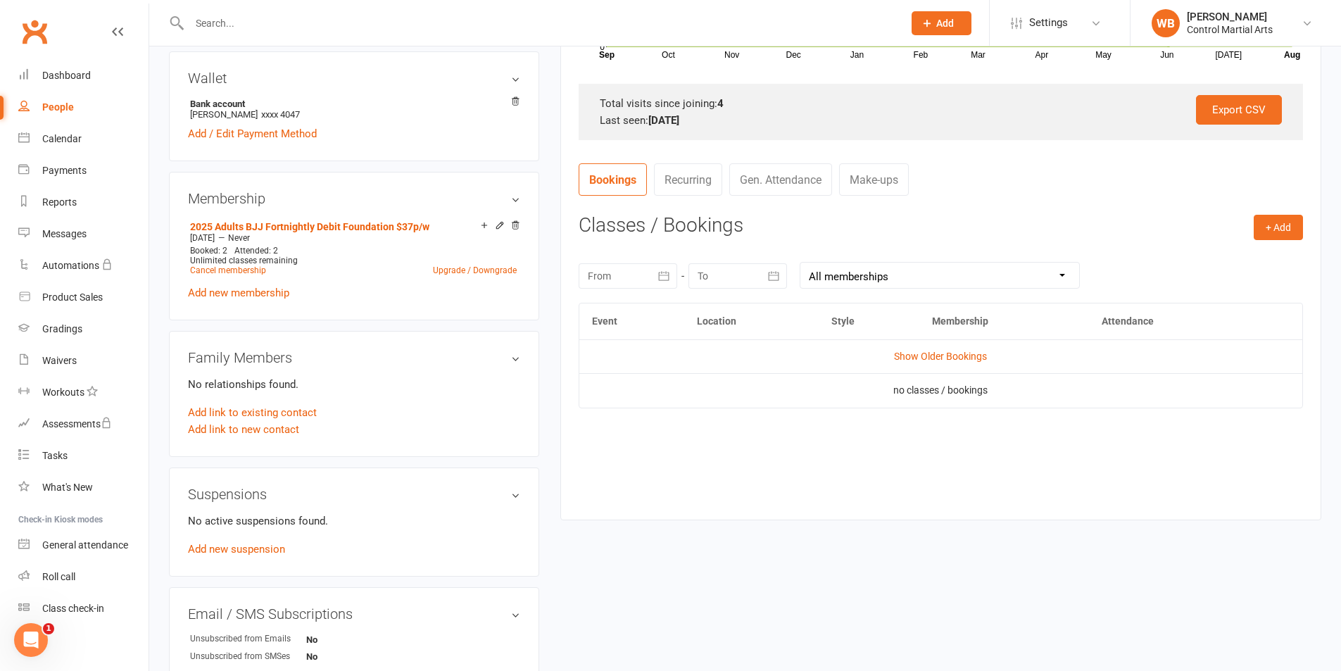
click at [496, 52] on div "Wallet Bank account Tomoaki Raimoto xxxx 4047 Add / Edit Payment Method" at bounding box center [354, 106] width 370 height 110
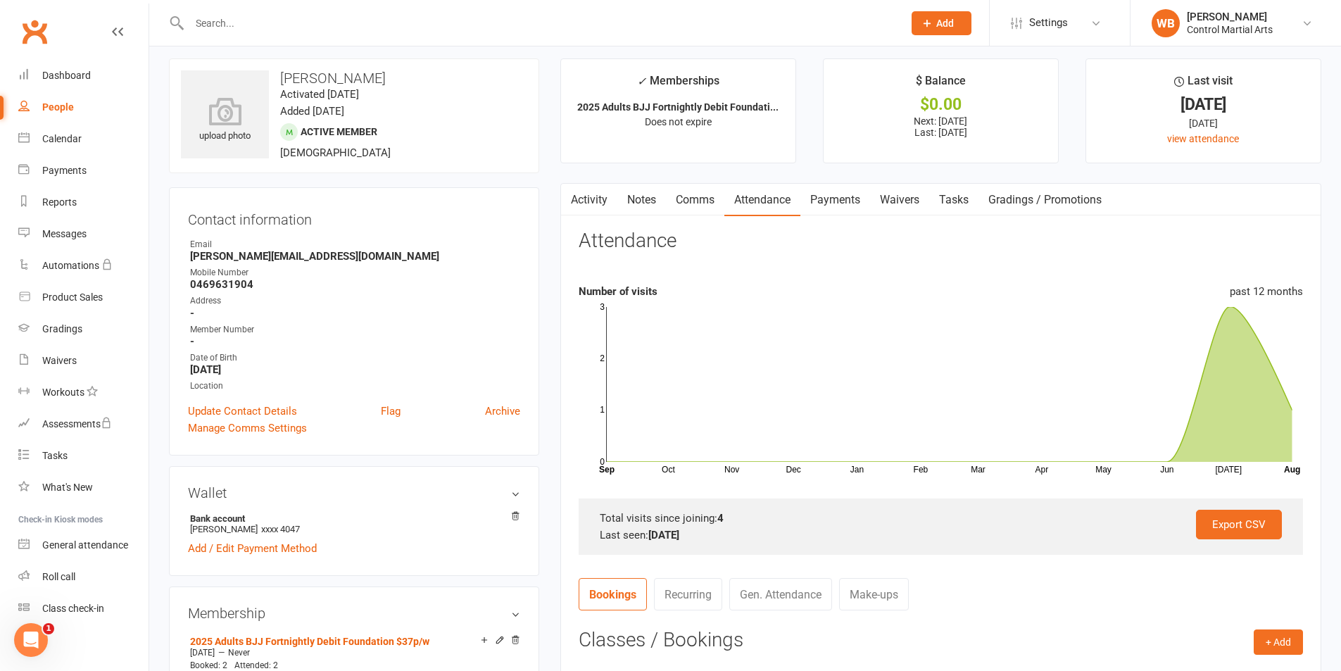
scroll to position [0, 0]
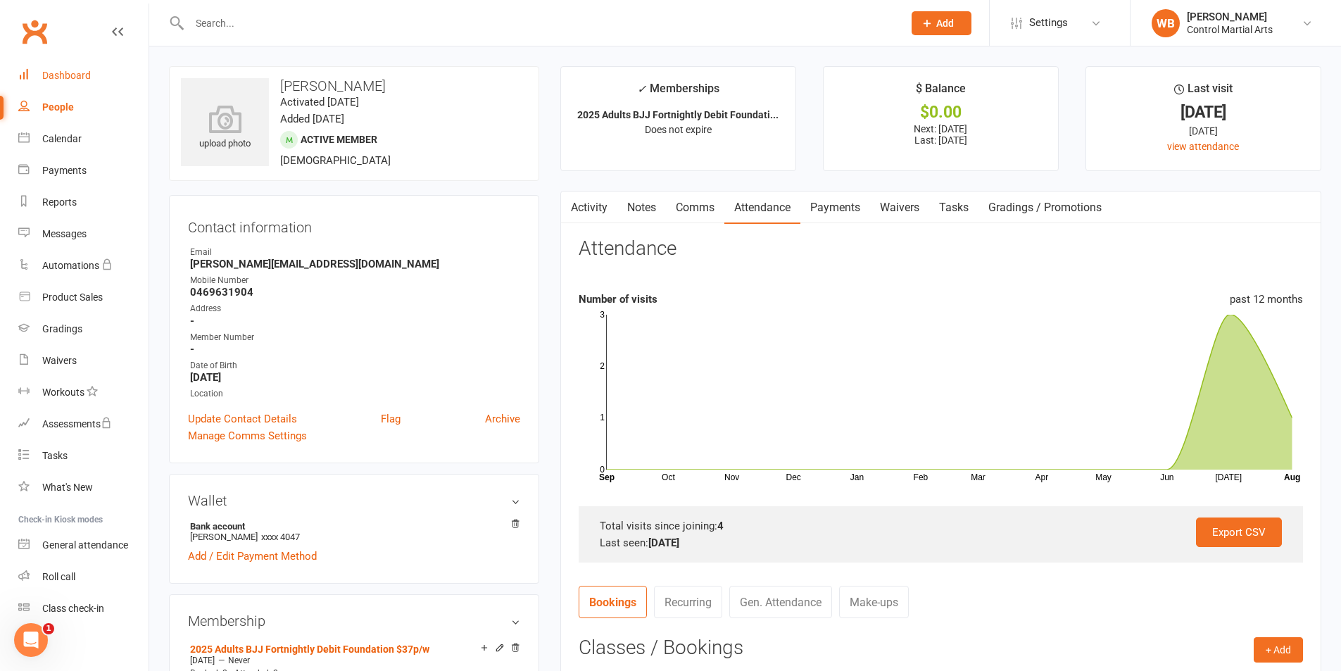
click at [77, 77] on div "Dashboard" at bounding box center [66, 75] width 49 height 11
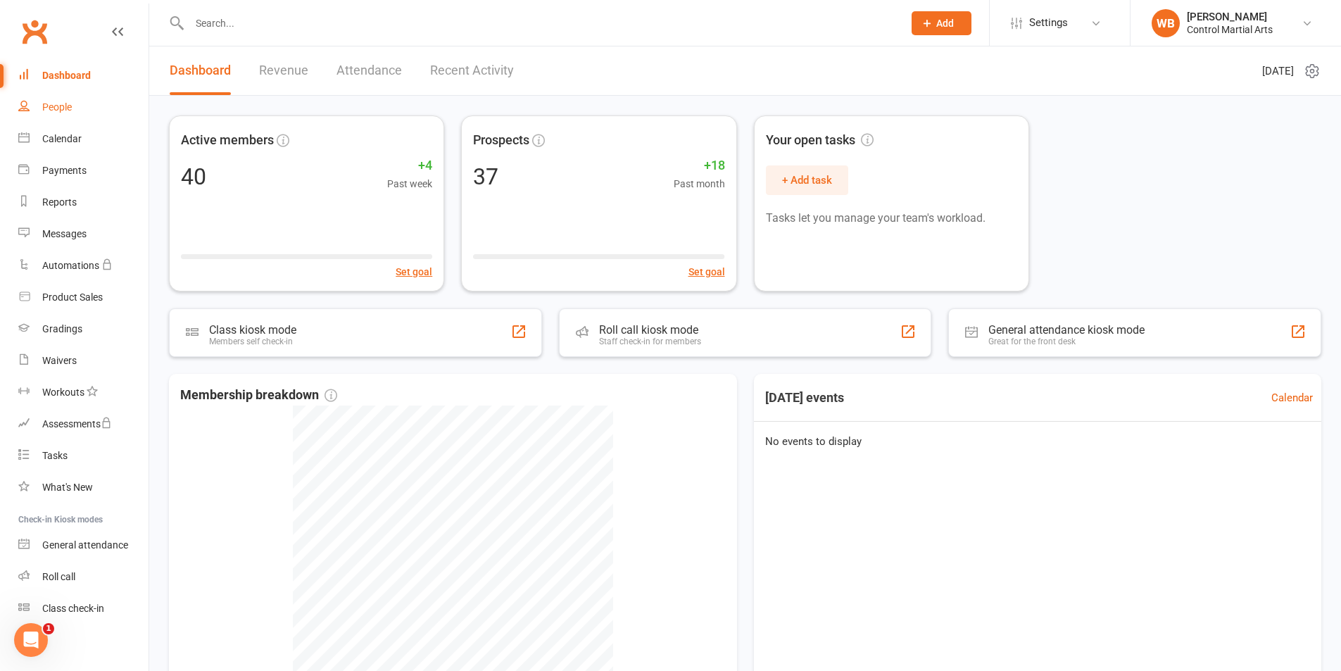
click at [84, 120] on link "People" at bounding box center [83, 108] width 130 height 32
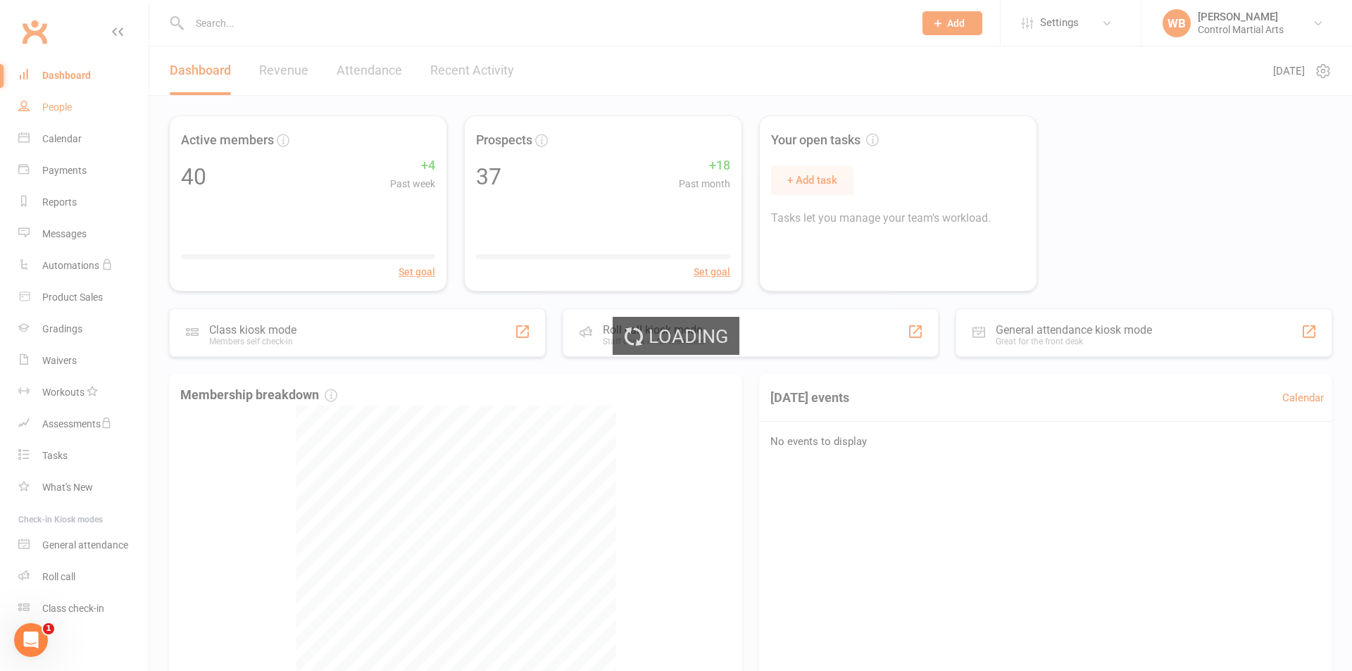
select select "25"
